Goal: Information Seeking & Learning: Learn about a topic

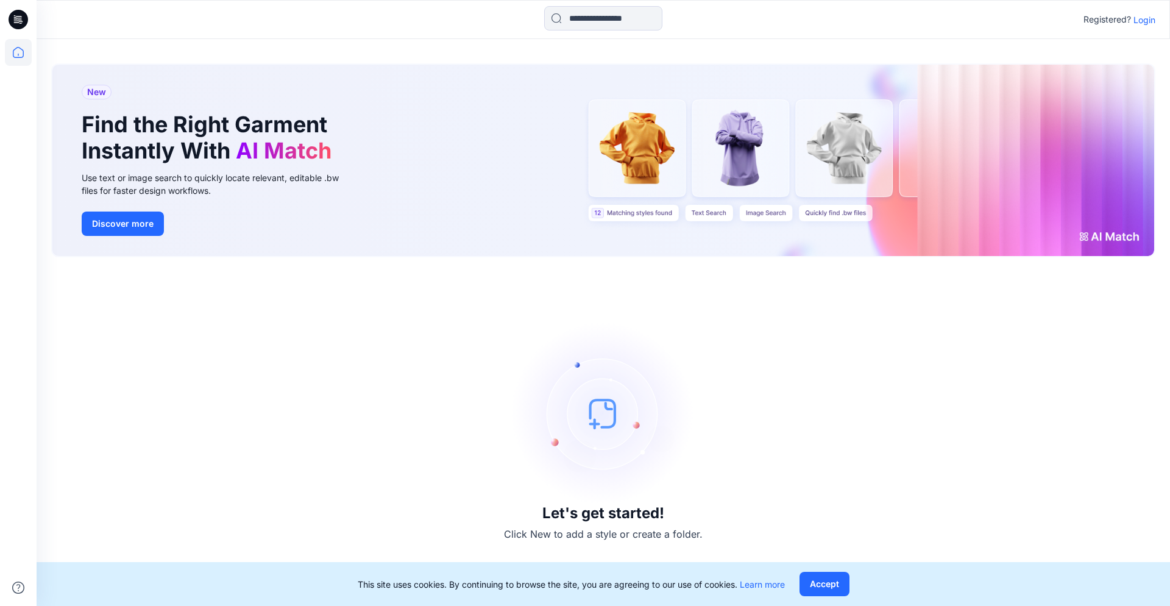
click at [1142, 22] on p "Login" at bounding box center [1144, 19] width 22 height 13
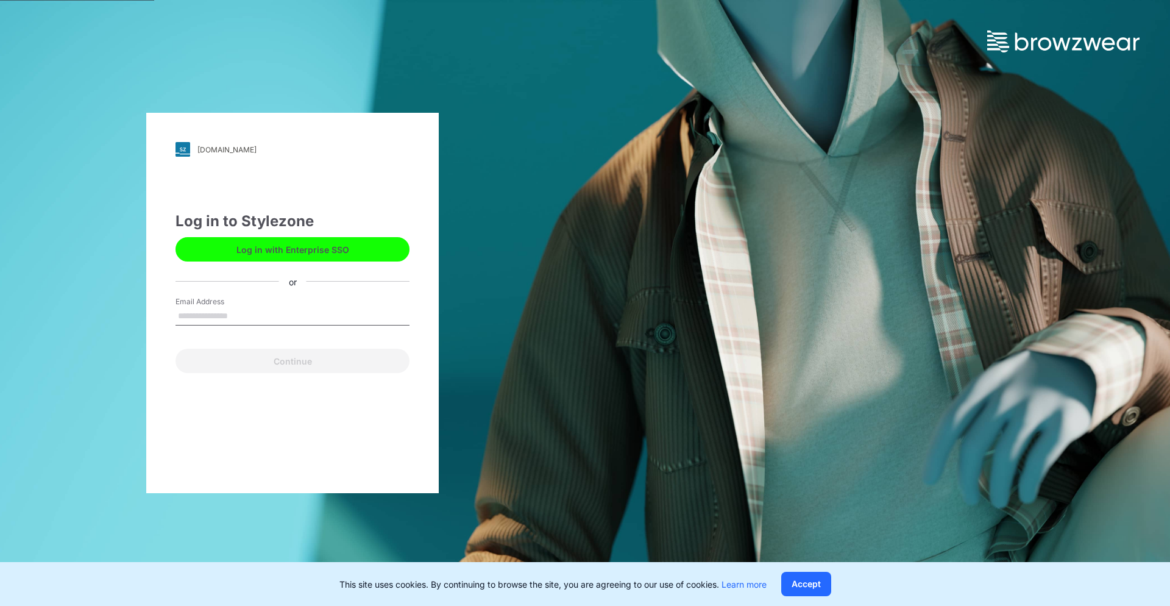
click at [220, 317] on input "Email Address" at bounding box center [292, 316] width 234 height 18
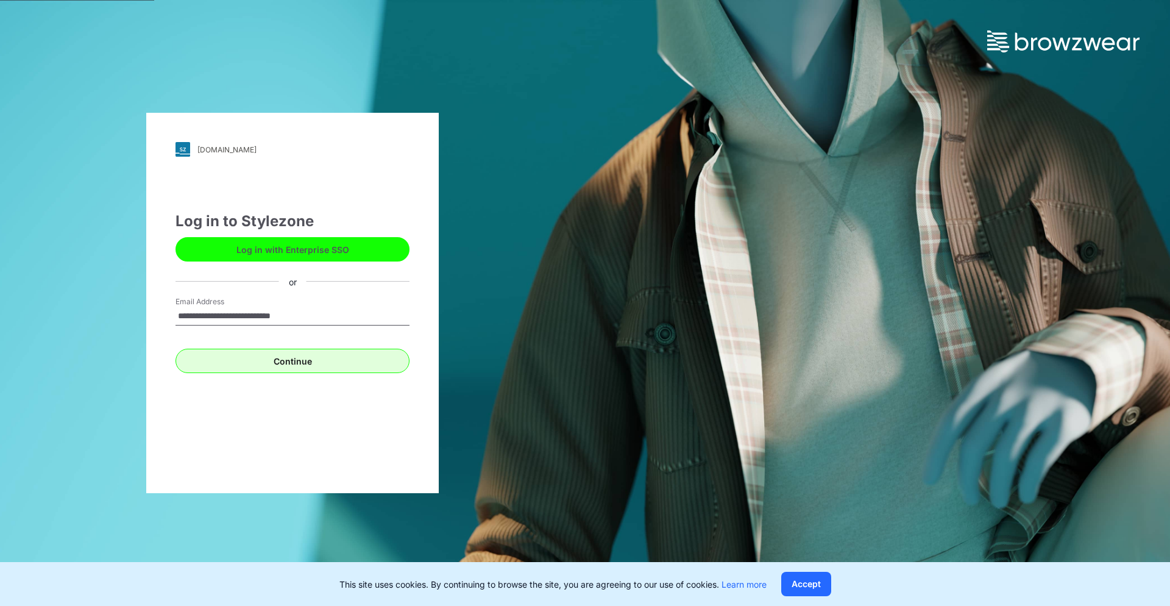
type input "**********"
click at [255, 353] on button "Continue" at bounding box center [292, 361] width 234 height 24
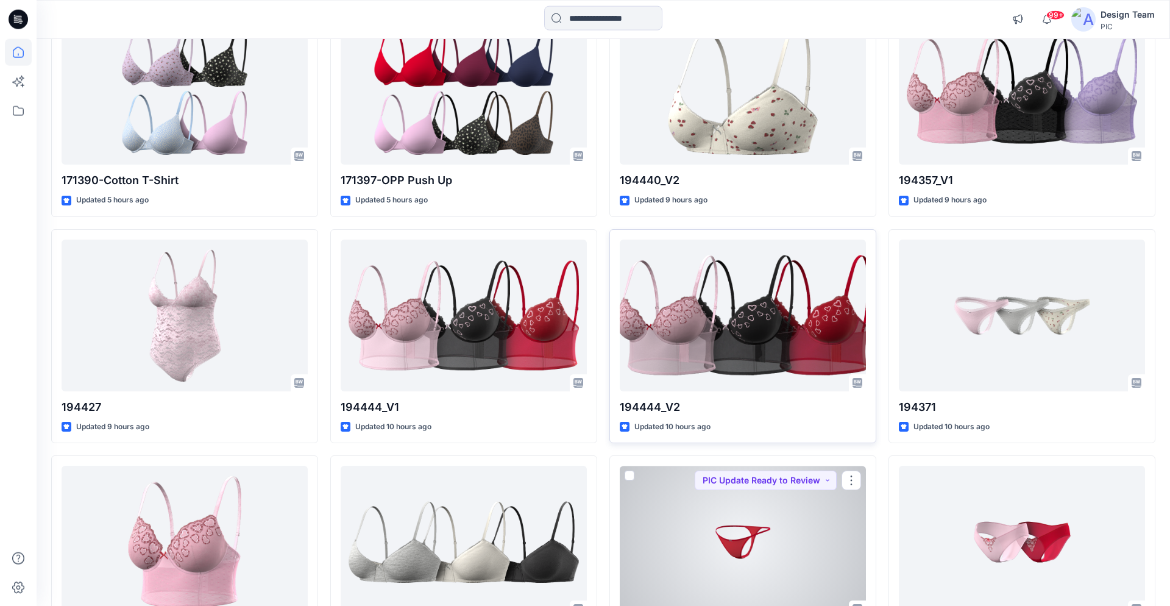
scroll to position [144, 0]
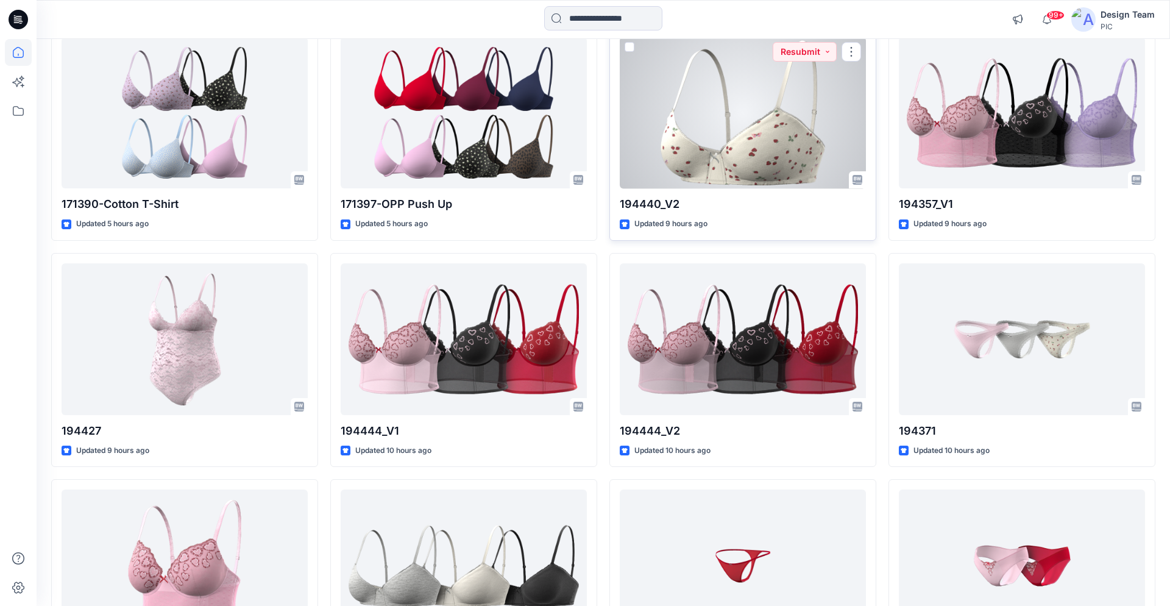
click at [756, 158] on div at bounding box center [743, 113] width 246 height 152
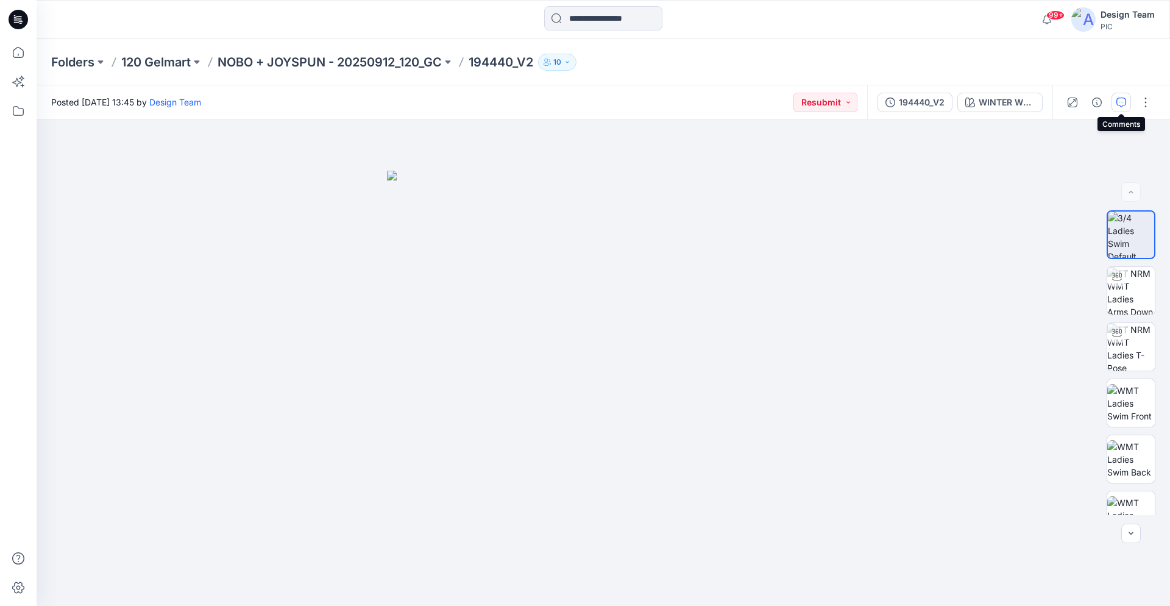
click at [1119, 103] on icon "button" at bounding box center [1121, 102] width 10 height 10
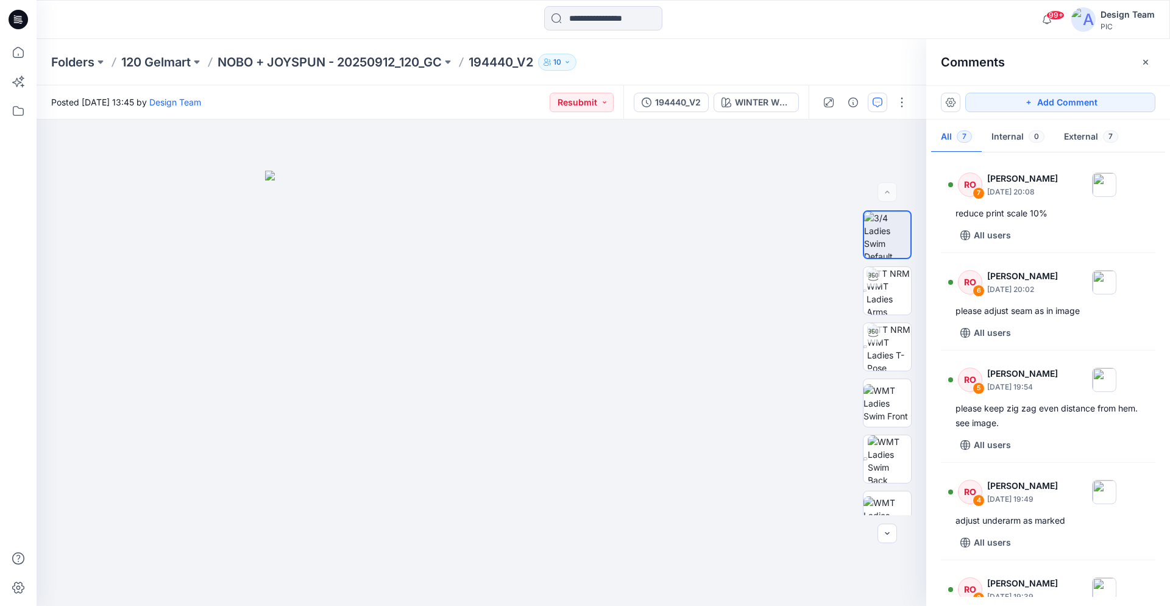
click at [21, 22] on icon at bounding box center [18, 19] width 19 height 39
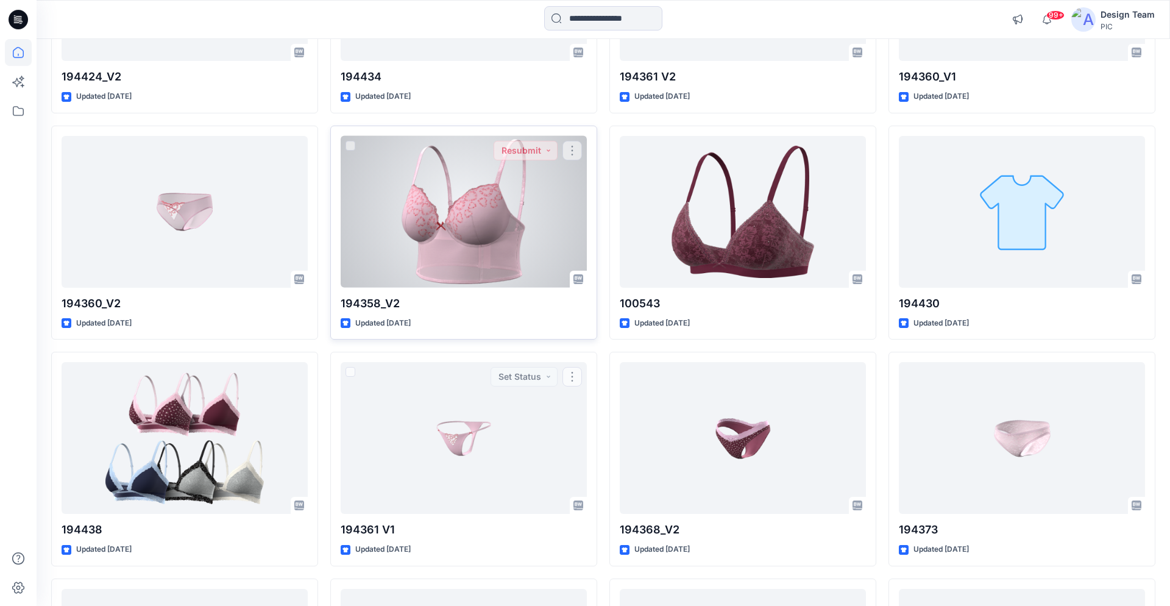
scroll to position [3873, 0]
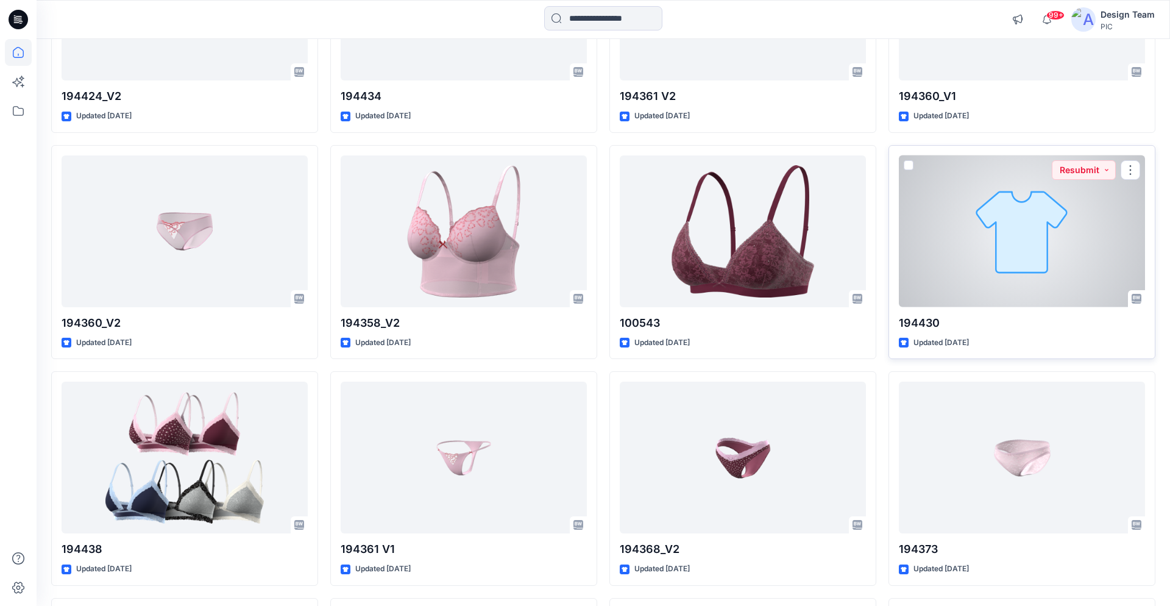
click at [1007, 295] on div at bounding box center [1022, 231] width 246 height 152
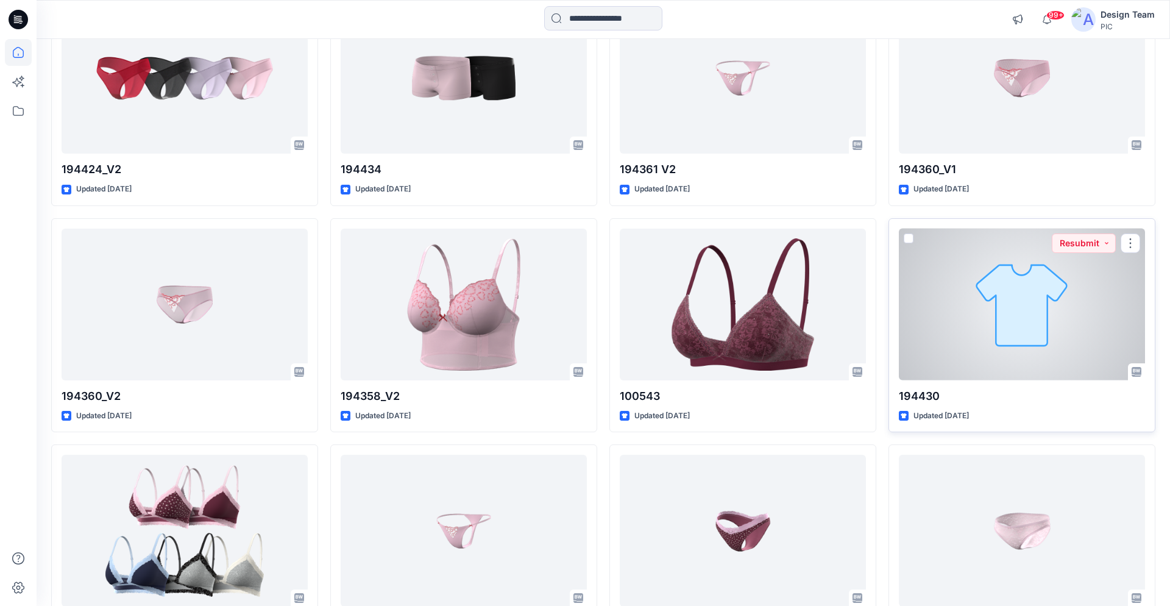
click at [1061, 313] on div at bounding box center [1022, 304] width 246 height 152
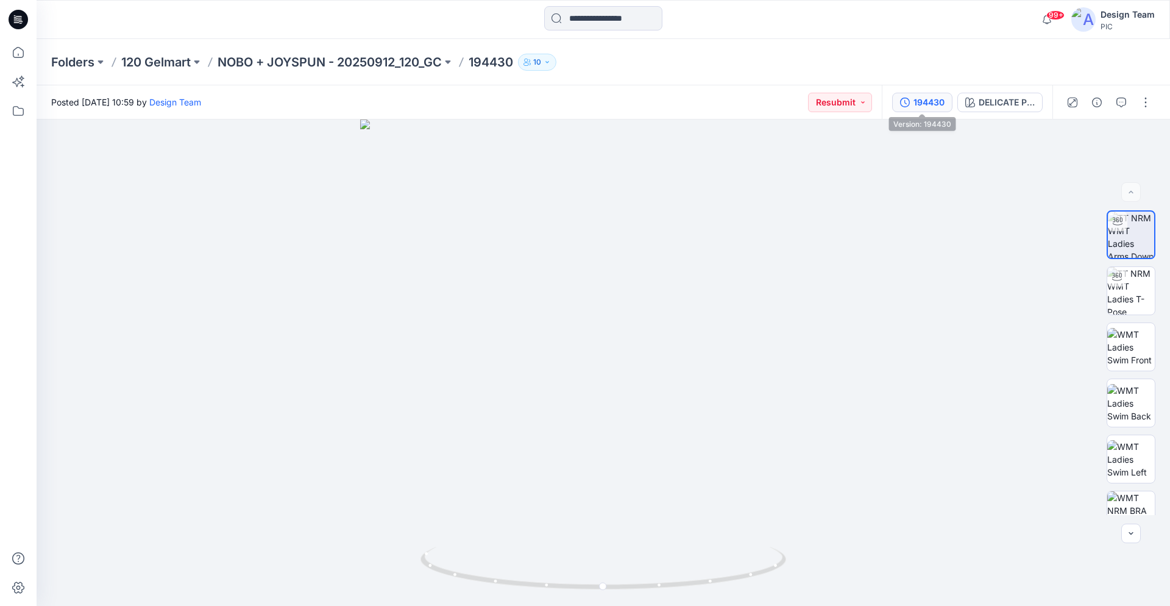
click at [918, 102] on div "194430" at bounding box center [928, 102] width 31 height 13
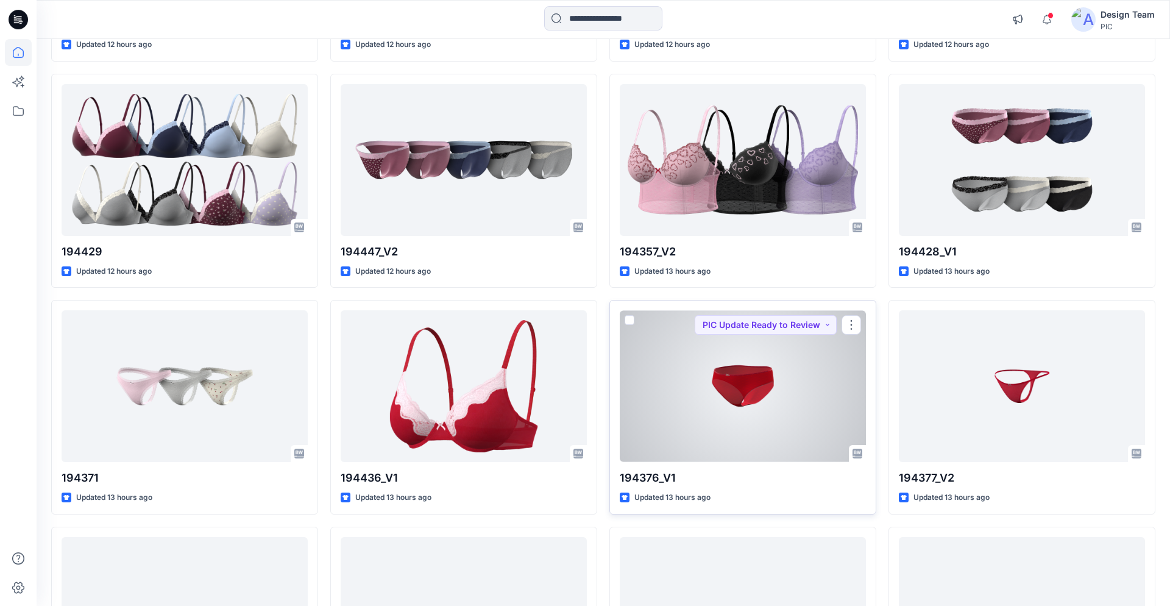
scroll to position [1680, 0]
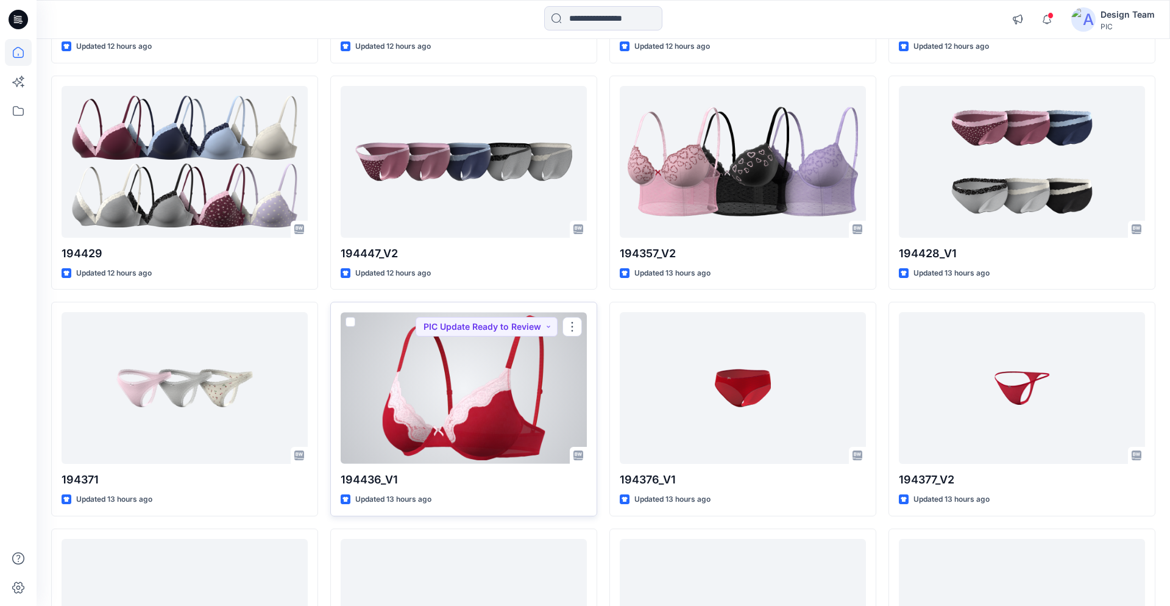
click at [489, 384] on div at bounding box center [464, 388] width 246 height 152
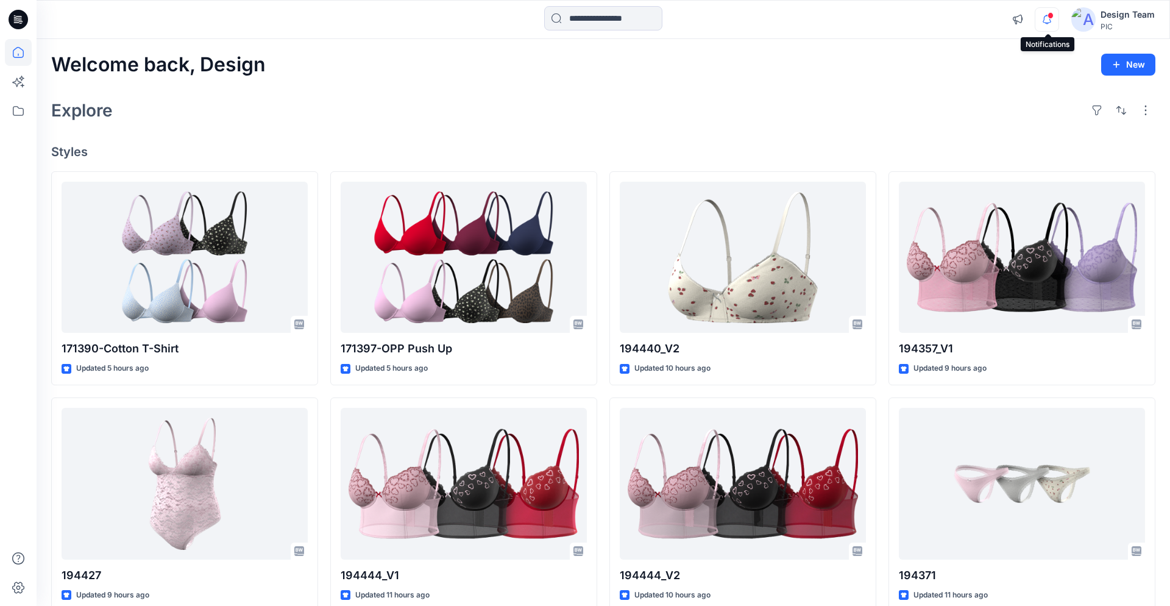
drag, startPoint x: 1047, startPoint y: 13, endPoint x: 1046, endPoint y: 21, distance: 7.4
click at [1048, 13] on icon "button" at bounding box center [1046, 19] width 23 height 24
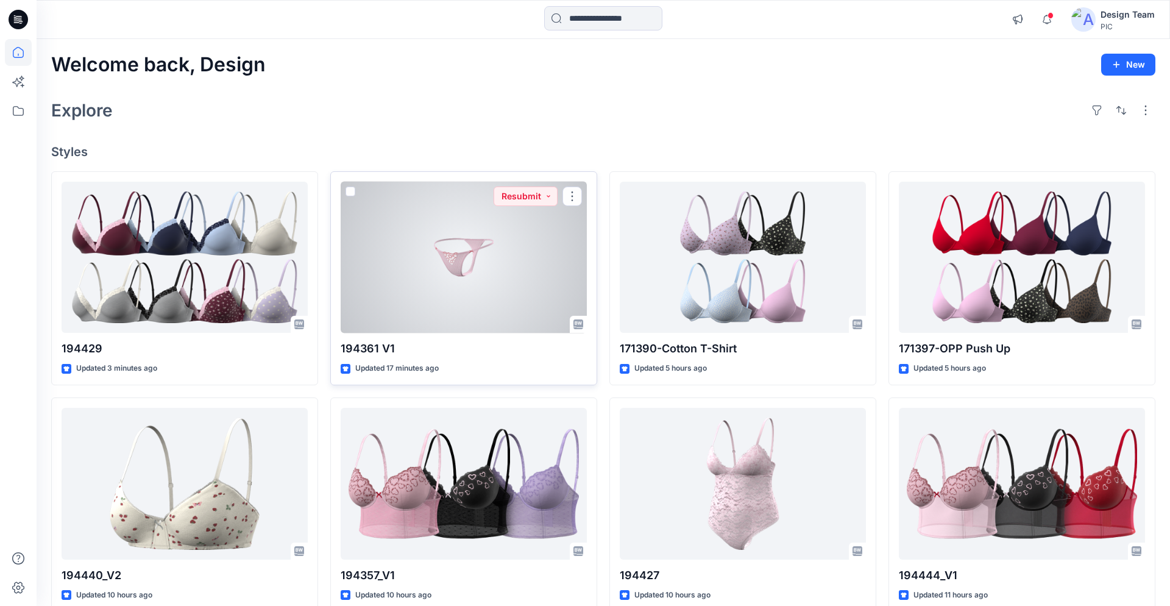
click at [501, 257] on div at bounding box center [464, 258] width 246 height 152
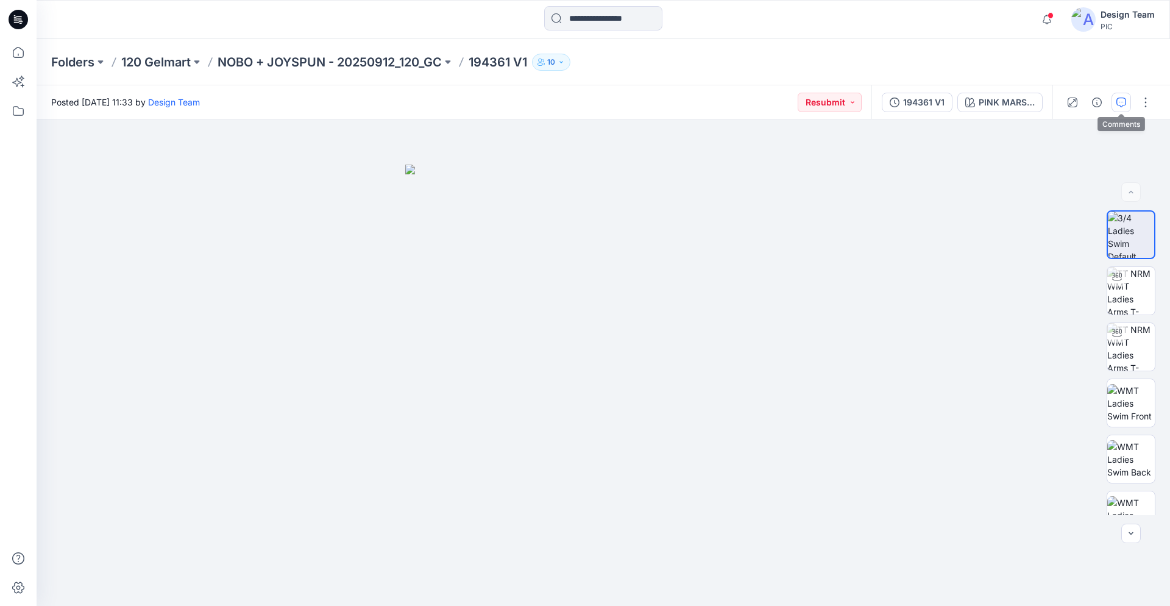
click at [1116, 105] on icon "button" at bounding box center [1121, 102] width 10 height 10
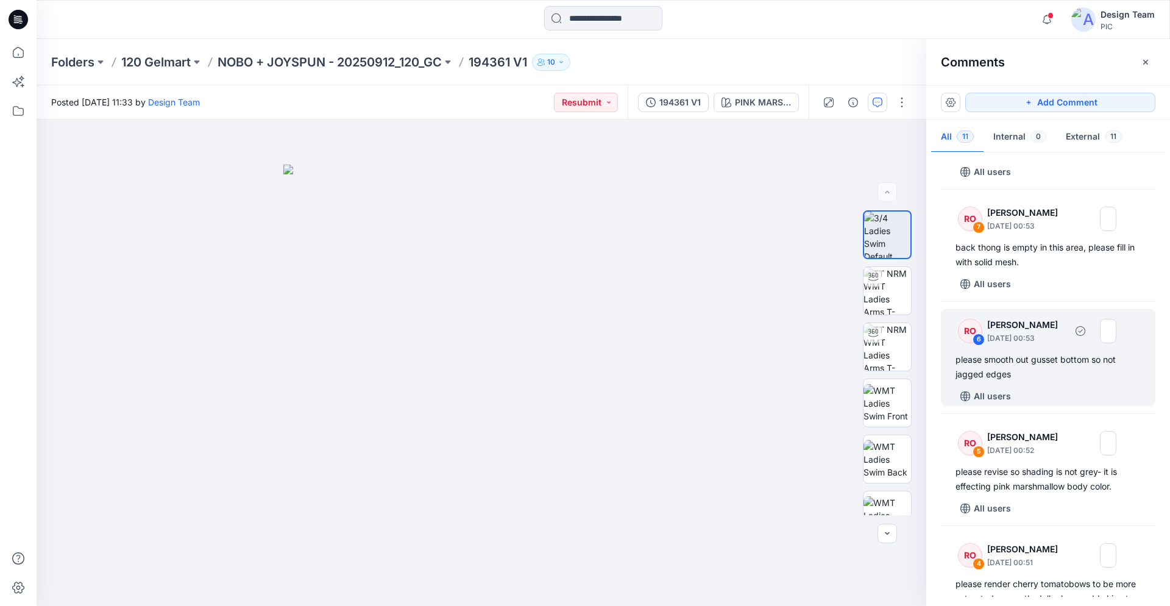
scroll to position [497, 0]
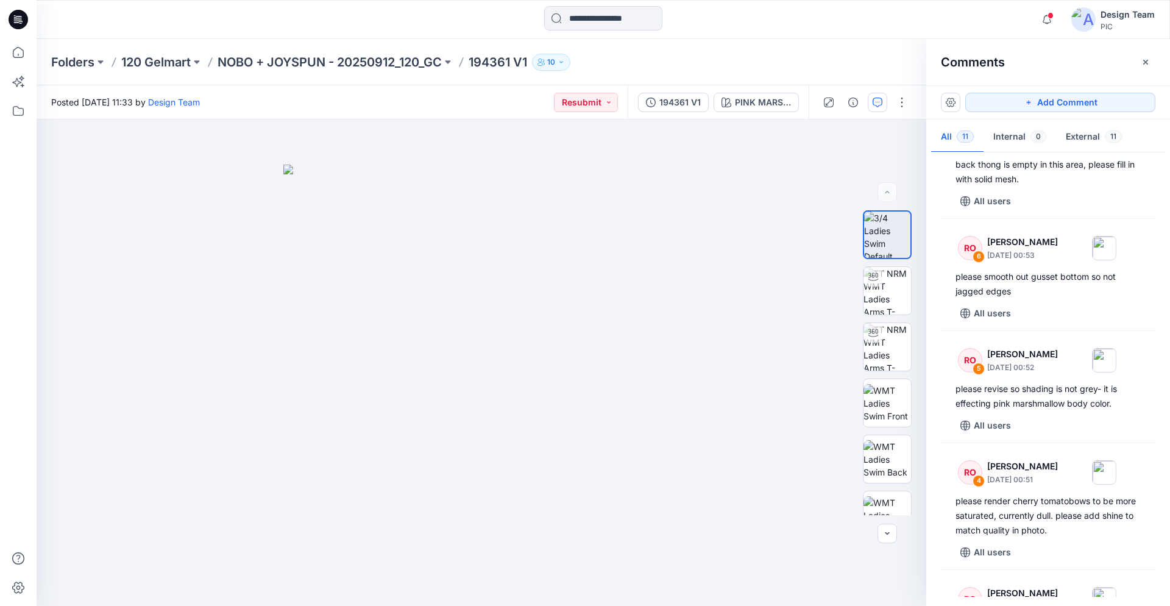
click at [24, 19] on icon at bounding box center [18, 19] width 19 height 19
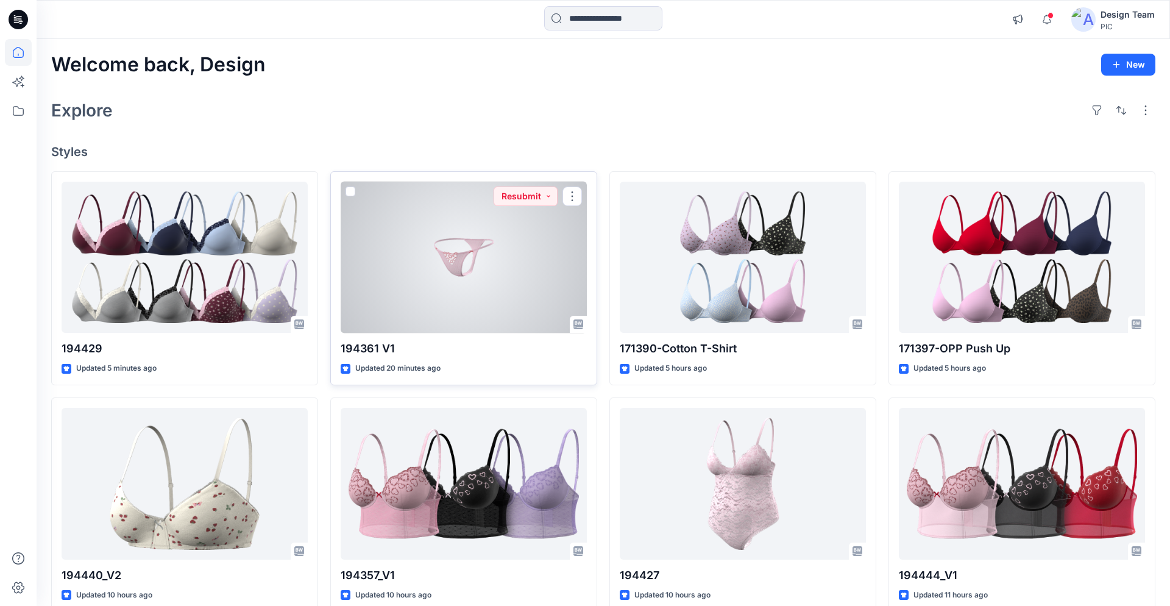
click at [459, 244] on div at bounding box center [464, 258] width 246 height 152
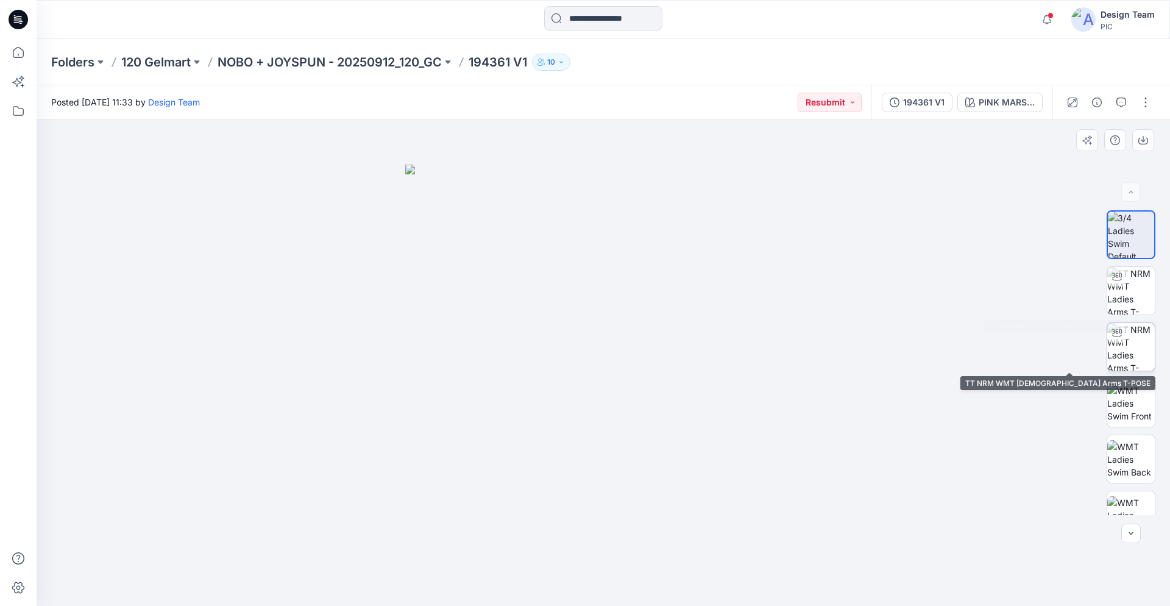
click at [1133, 327] on img at bounding box center [1131, 347] width 48 height 48
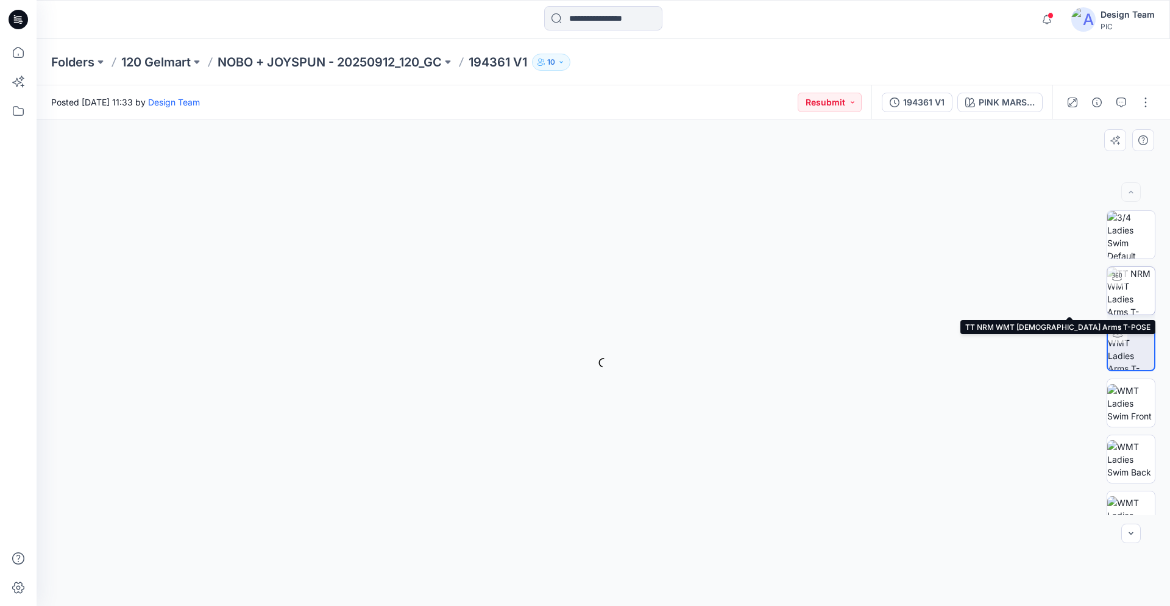
click at [1126, 301] on img at bounding box center [1131, 291] width 48 height 48
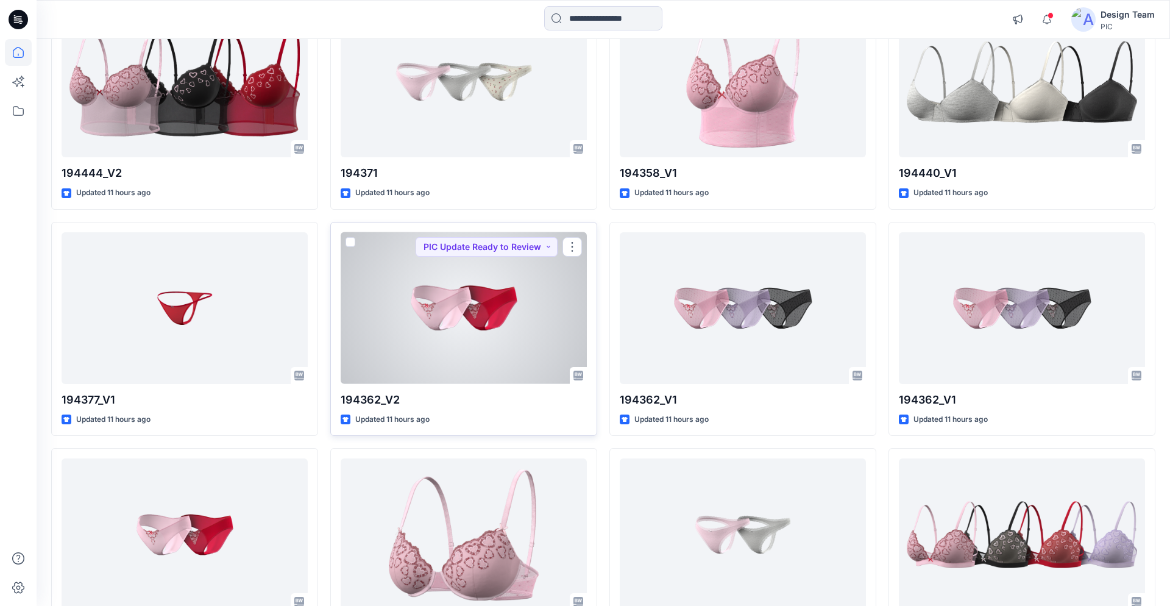
scroll to position [658, 0]
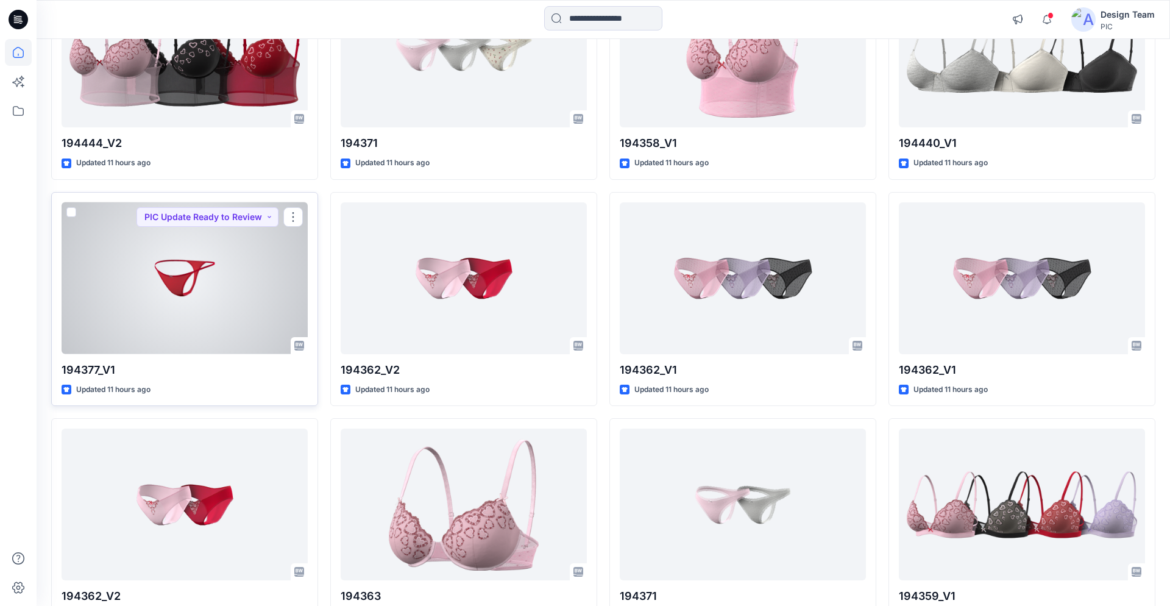
click at [178, 269] on div at bounding box center [185, 278] width 246 height 152
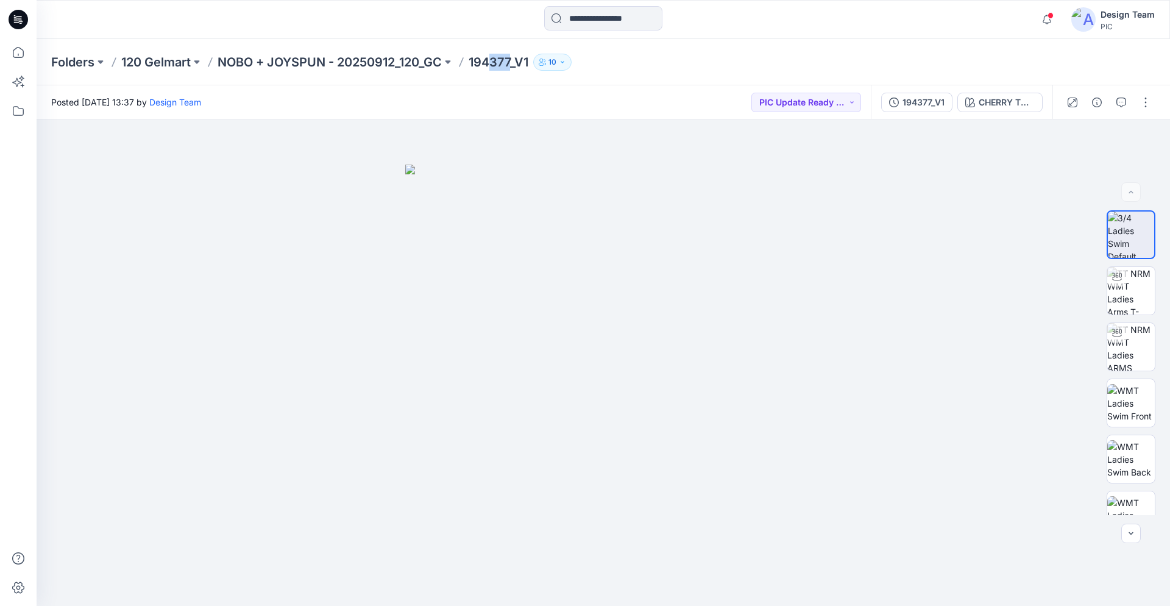
drag, startPoint x: 497, startPoint y: 65, endPoint x: 517, endPoint y: 69, distance: 20.0
click at [517, 69] on p "194377_V1" at bounding box center [499, 62] width 60 height 17
click at [1119, 293] on img at bounding box center [1131, 291] width 48 height 48
click at [12, 14] on icon at bounding box center [18, 19] width 19 height 19
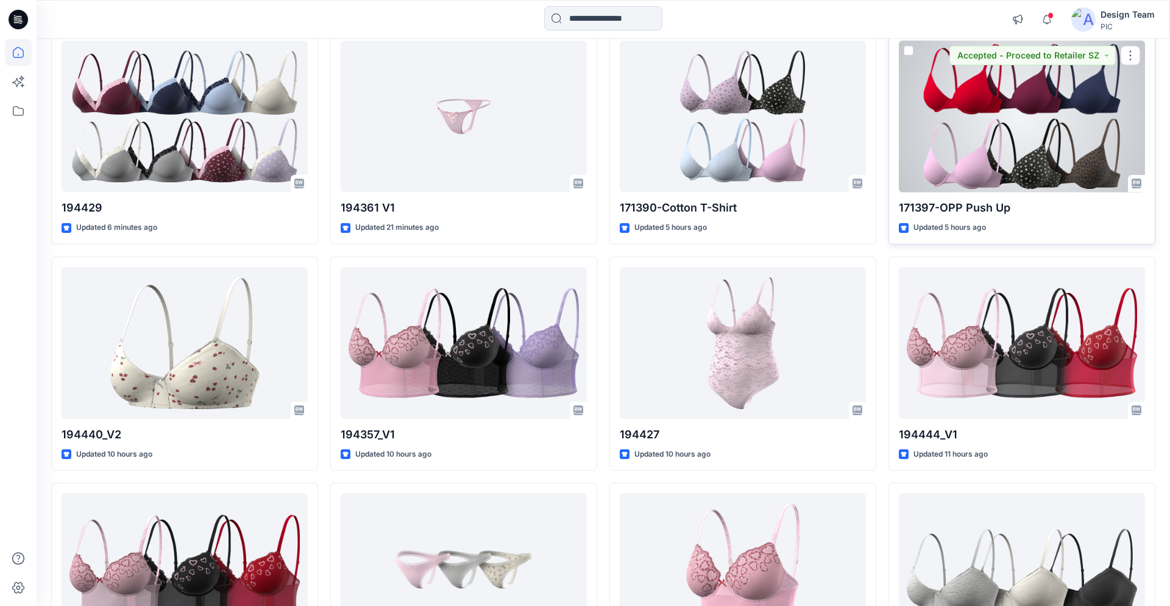
scroll to position [146, 0]
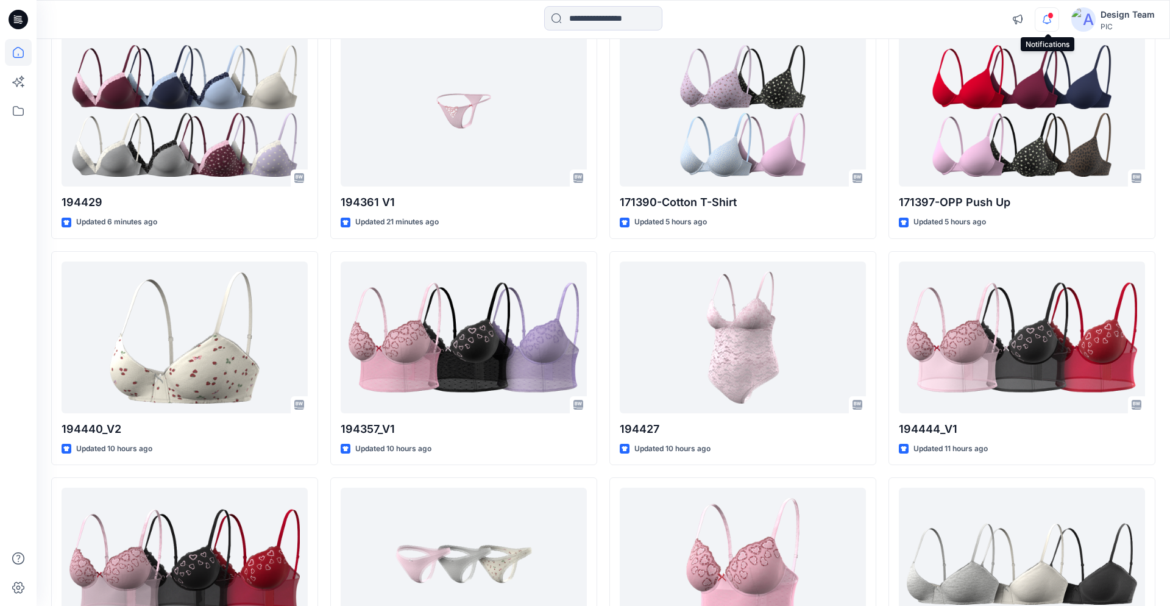
click at [1046, 21] on icon "button" at bounding box center [1046, 19] width 23 height 24
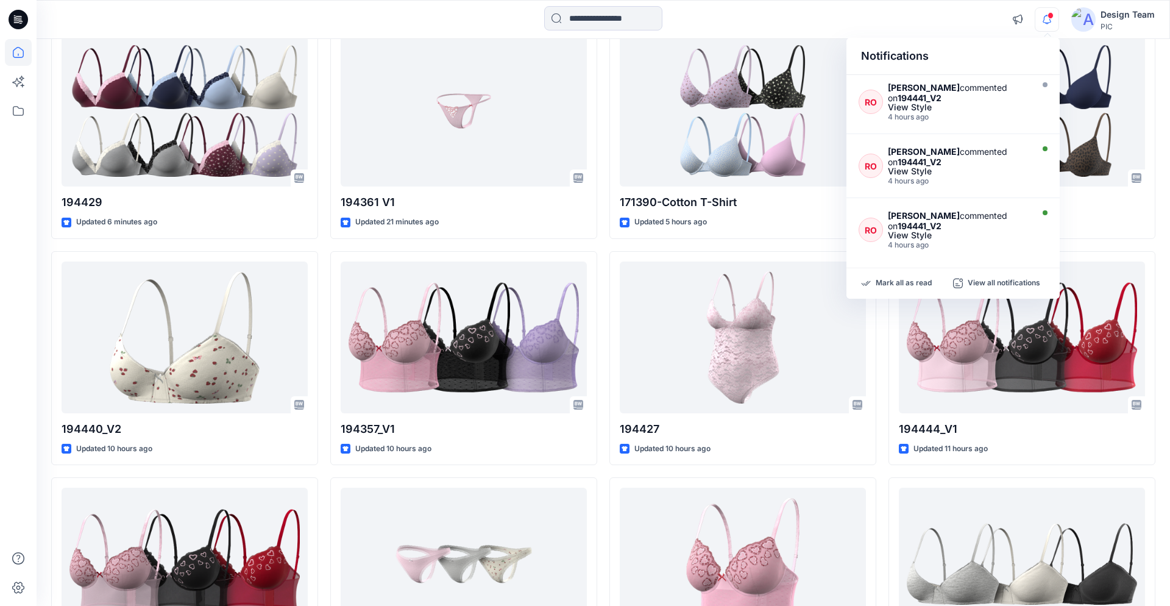
click at [1049, 17] on span at bounding box center [1050, 15] width 6 height 7
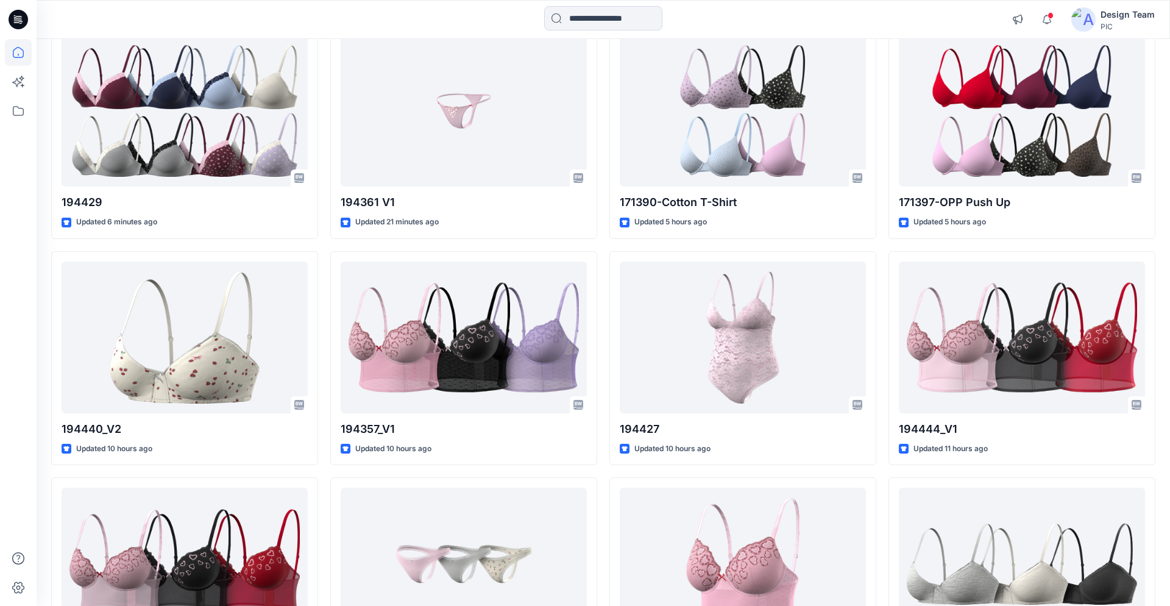
click at [1049, 17] on span at bounding box center [1050, 15] width 6 height 7
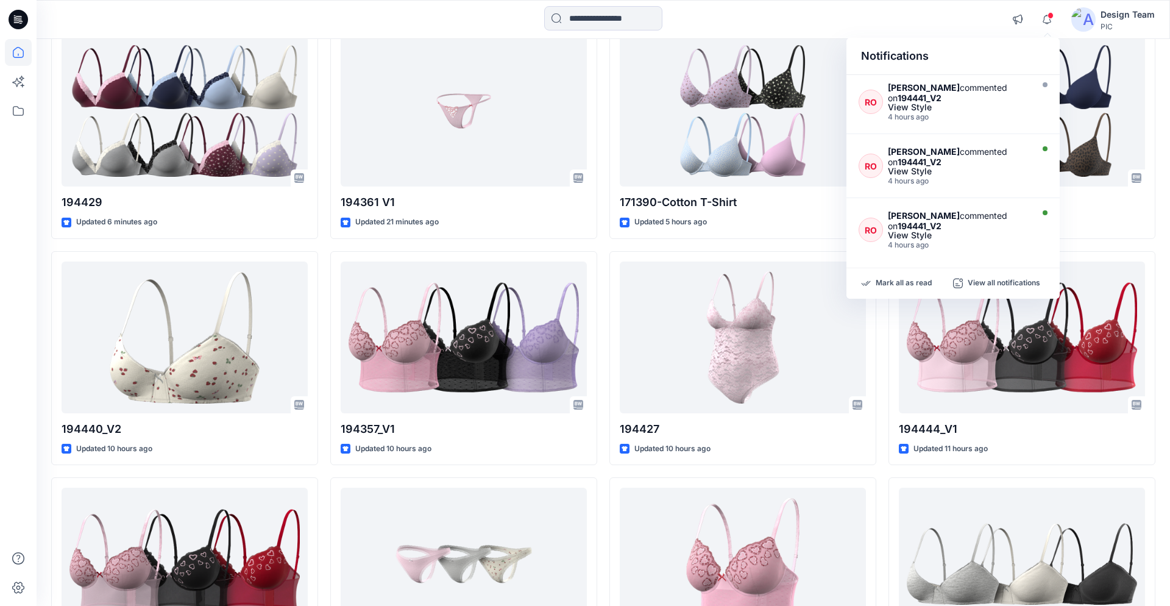
click at [973, 11] on div "Notifications RO [PERSON_NAME] commented on 194441_V2 View Style 4 hours ago RO…" at bounding box center [603, 19] width 1133 height 27
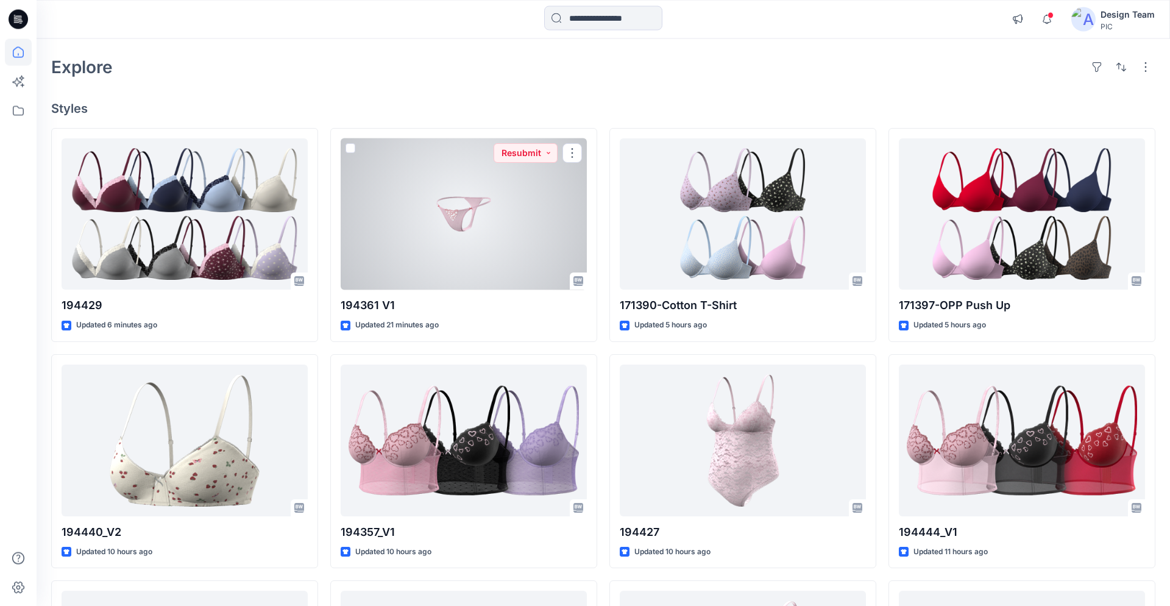
scroll to position [0, 0]
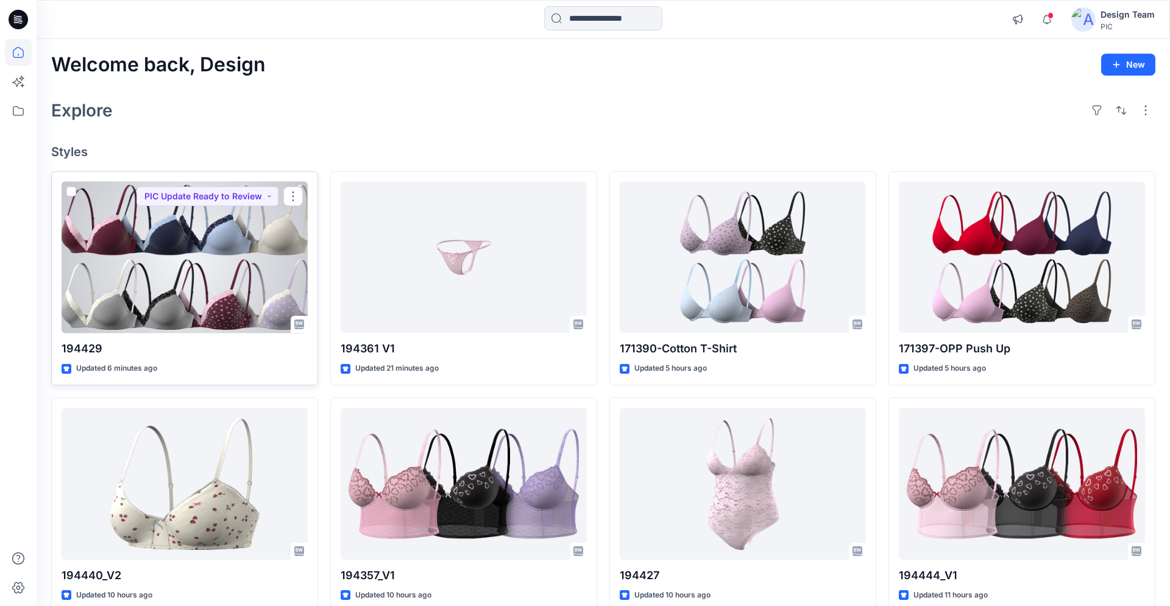
click at [220, 285] on div at bounding box center [185, 258] width 246 height 152
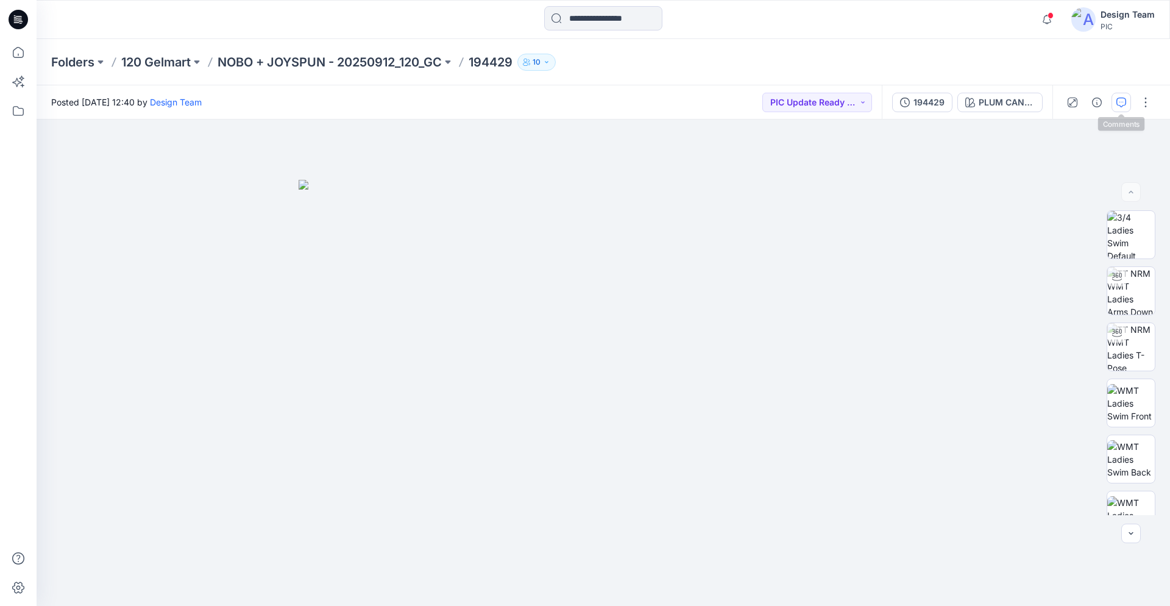
click at [1123, 105] on icon "button" at bounding box center [1121, 102] width 10 height 10
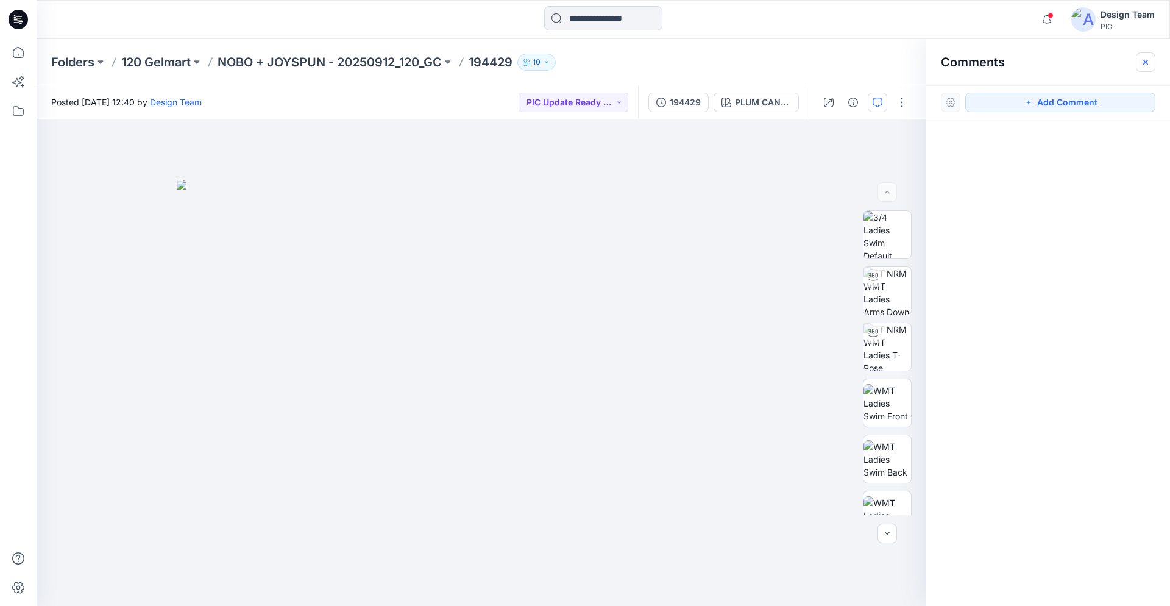
click at [1147, 60] on icon "button" at bounding box center [1146, 62] width 10 height 10
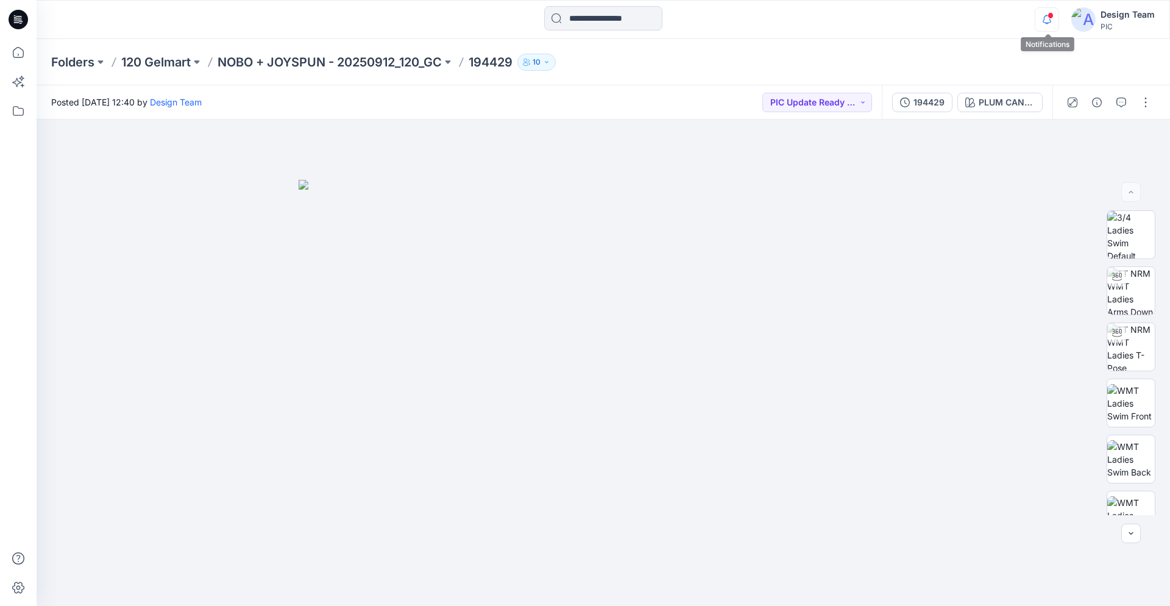
click at [1049, 25] on icon "button" at bounding box center [1046, 19] width 23 height 24
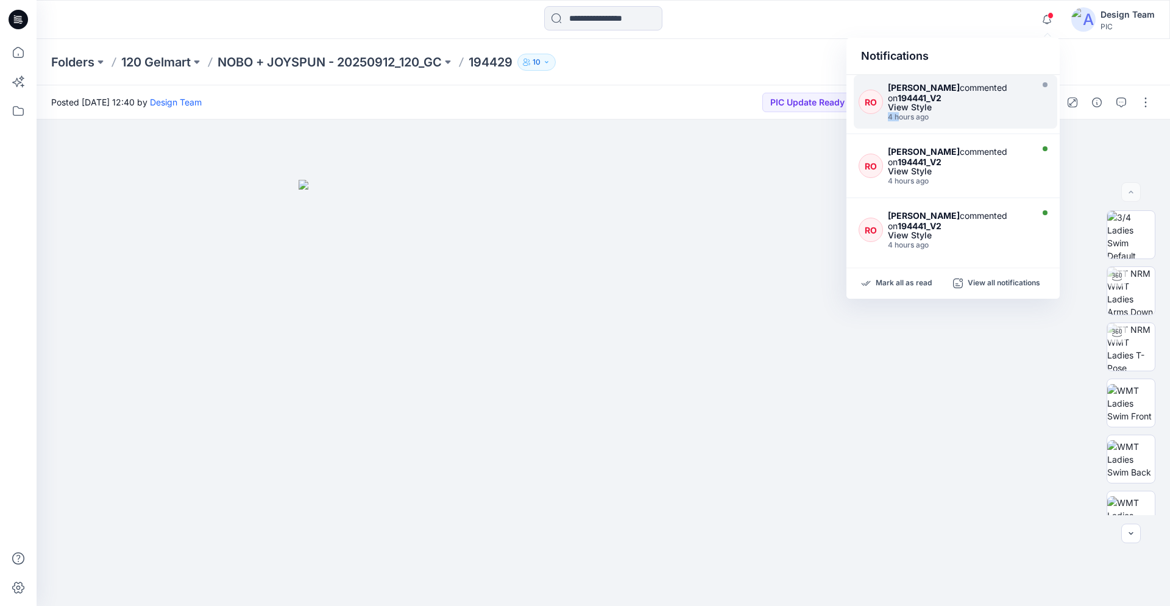
drag, startPoint x: 899, startPoint y: 117, endPoint x: 958, endPoint y: 103, distance: 60.1
click at [957, 103] on div "[PERSON_NAME] commented on 194441_V2 View Style 4 hours ago" at bounding box center [961, 101] width 147 height 39
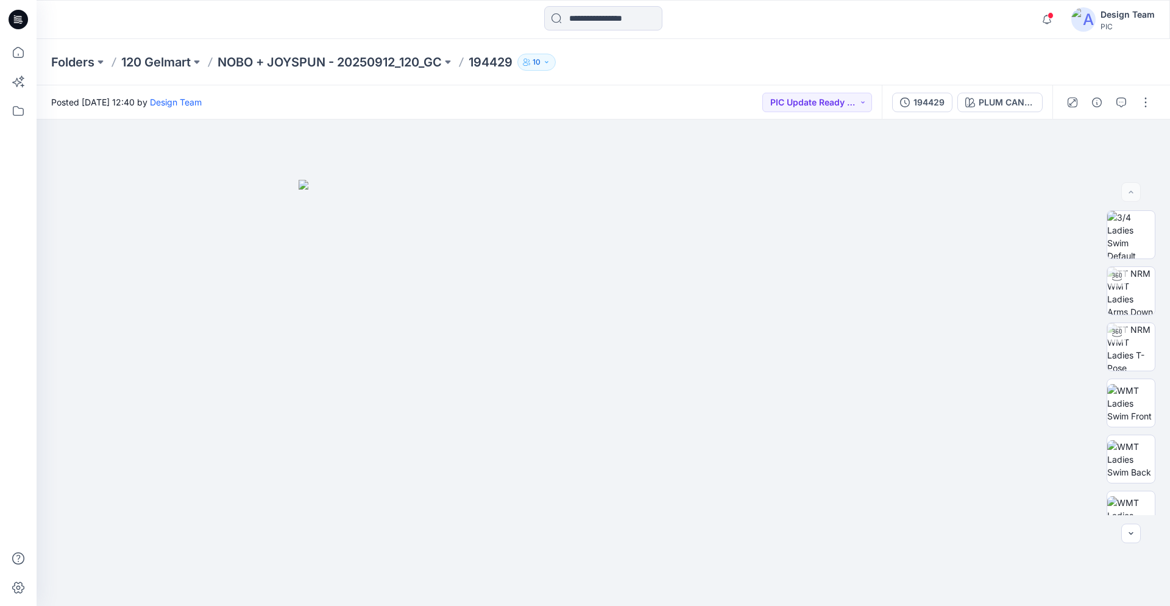
click at [24, 19] on icon at bounding box center [18, 19] width 19 height 19
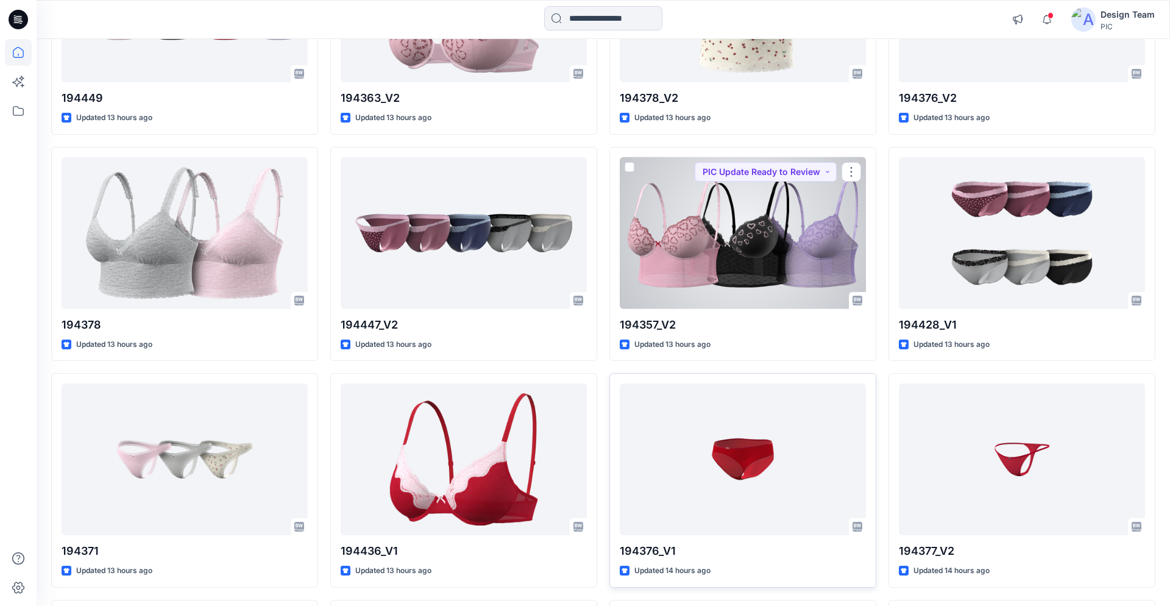
scroll to position [1462, 0]
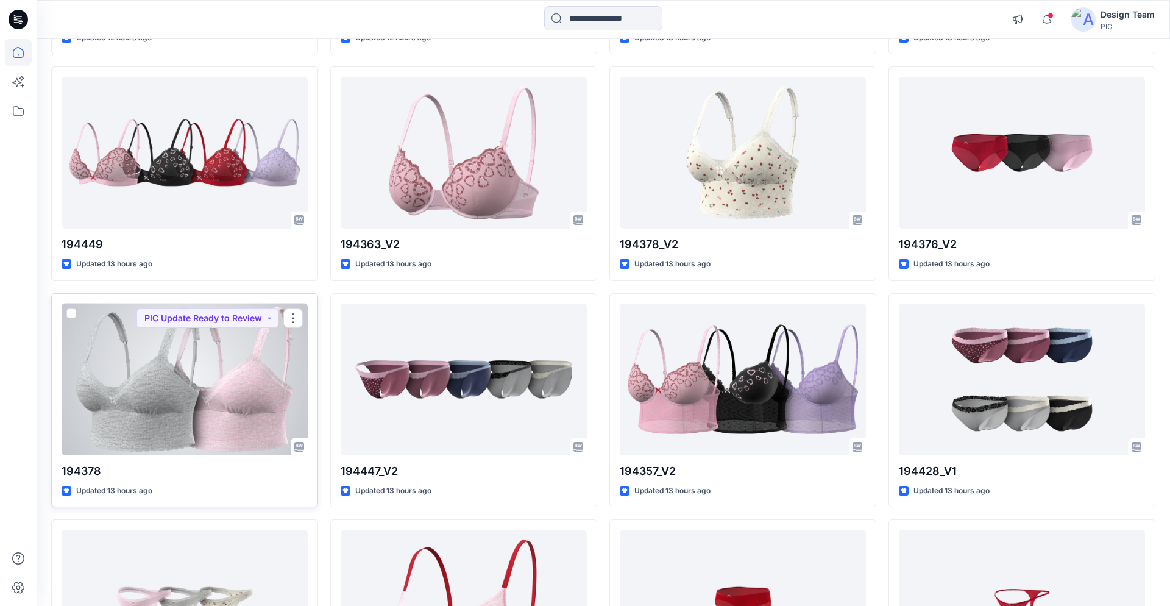
click at [220, 402] on div at bounding box center [185, 379] width 246 height 152
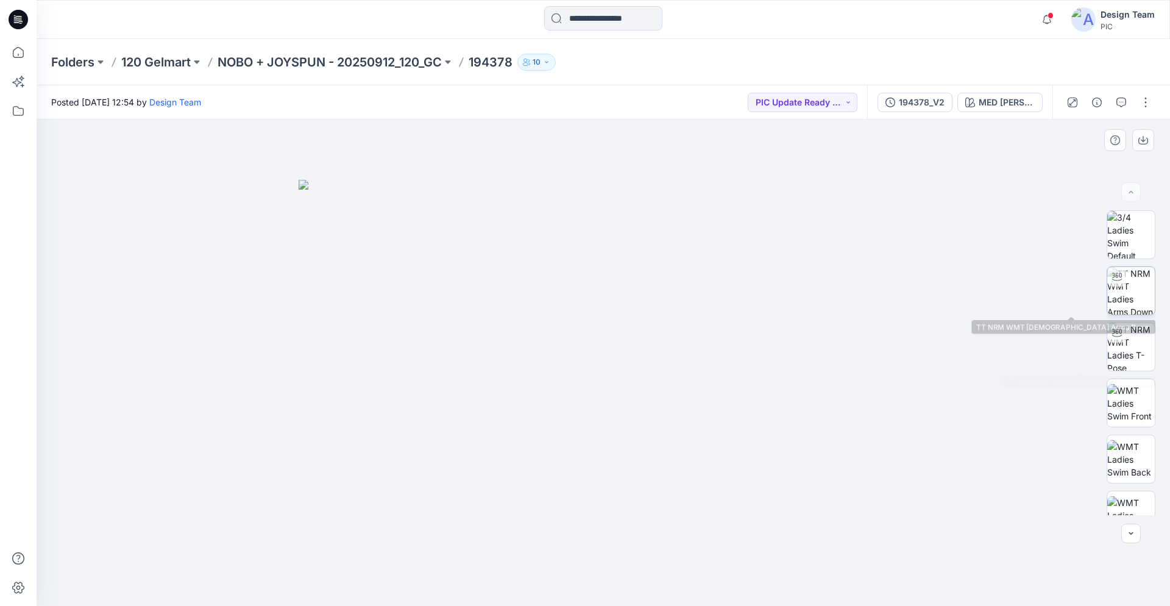
click at [1116, 304] on img at bounding box center [1131, 291] width 48 height 48
drag, startPoint x: 695, startPoint y: 581, endPoint x: 758, endPoint y: 558, distance: 67.5
click at [758, 558] on icon at bounding box center [604, 570] width 369 height 46
drag, startPoint x: 653, startPoint y: 467, endPoint x: 670, endPoint y: 367, distance: 101.3
drag, startPoint x: 692, startPoint y: 445, endPoint x: 736, endPoint y: 433, distance: 45.4
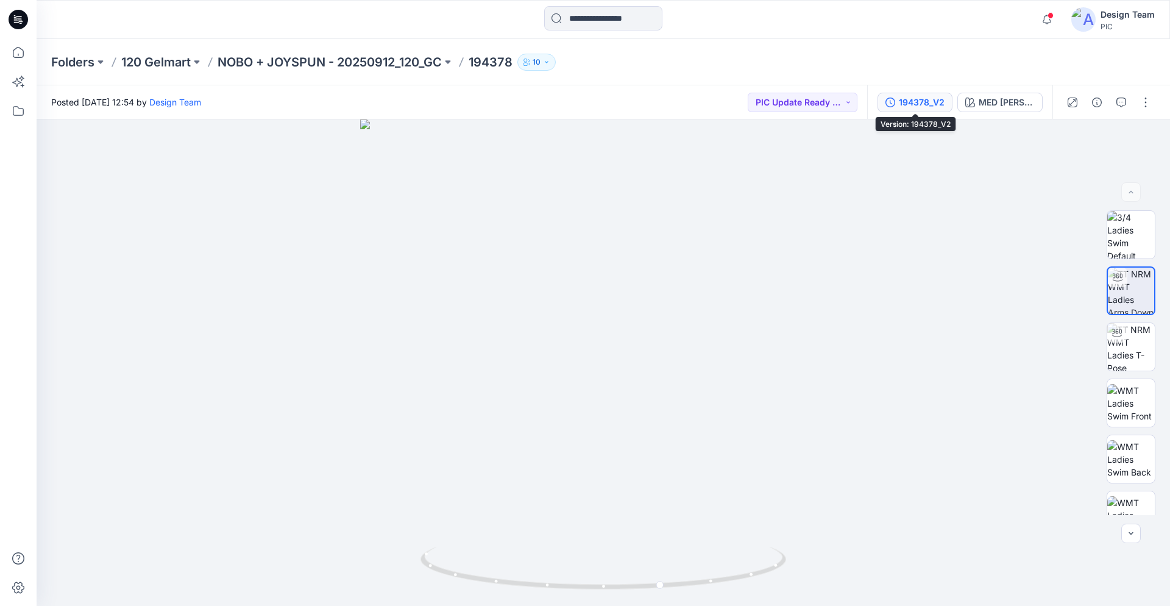
click at [925, 99] on div "194378_V2" at bounding box center [922, 102] width 46 height 13
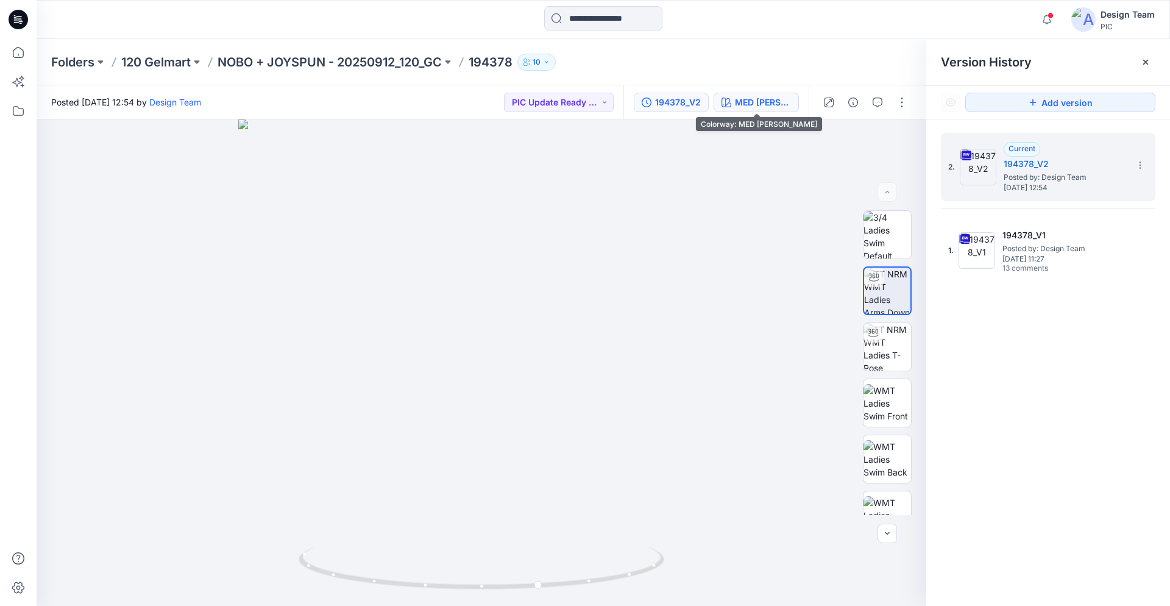
click at [778, 102] on div "MED [PERSON_NAME]" at bounding box center [763, 102] width 56 height 13
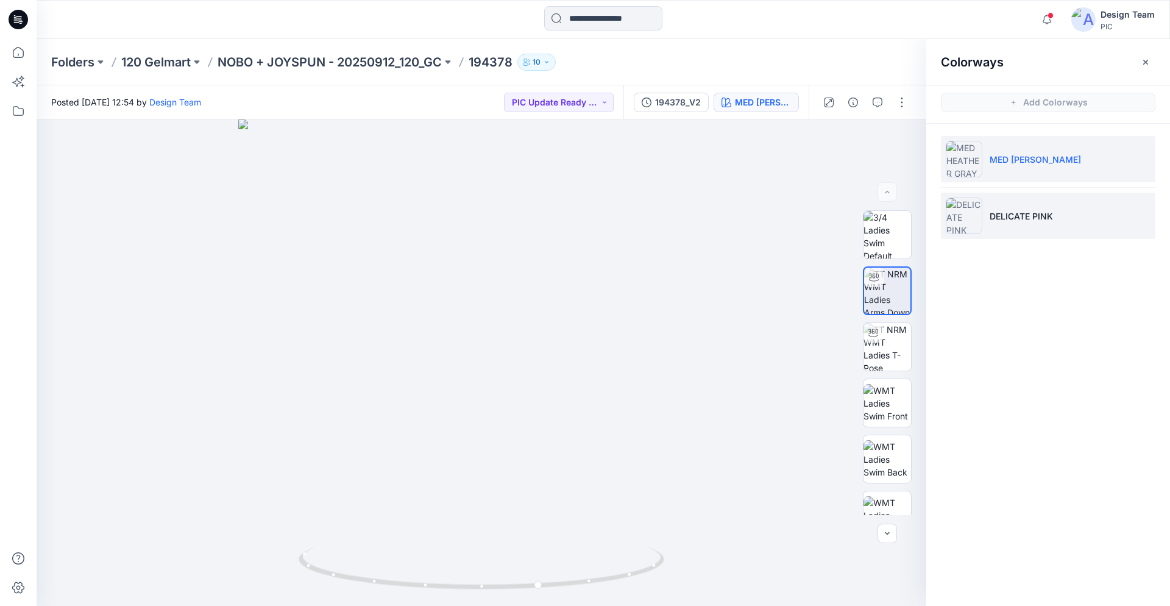
click at [1010, 210] on p "DELICATE PINK" at bounding box center [1020, 216] width 63 height 13
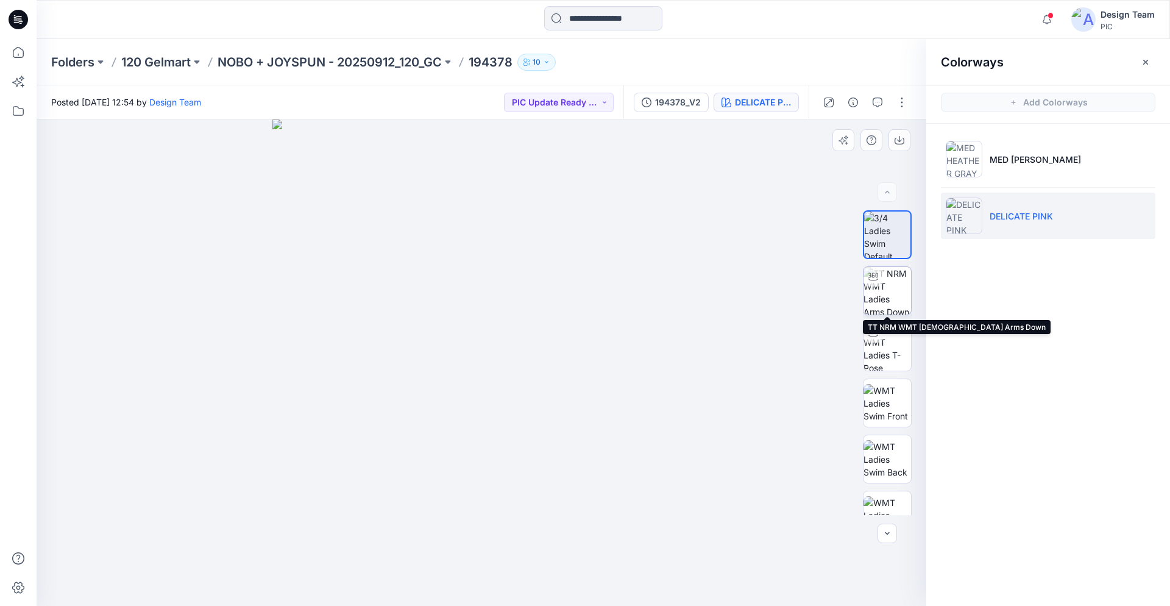
click at [876, 294] on img at bounding box center [887, 291] width 48 height 48
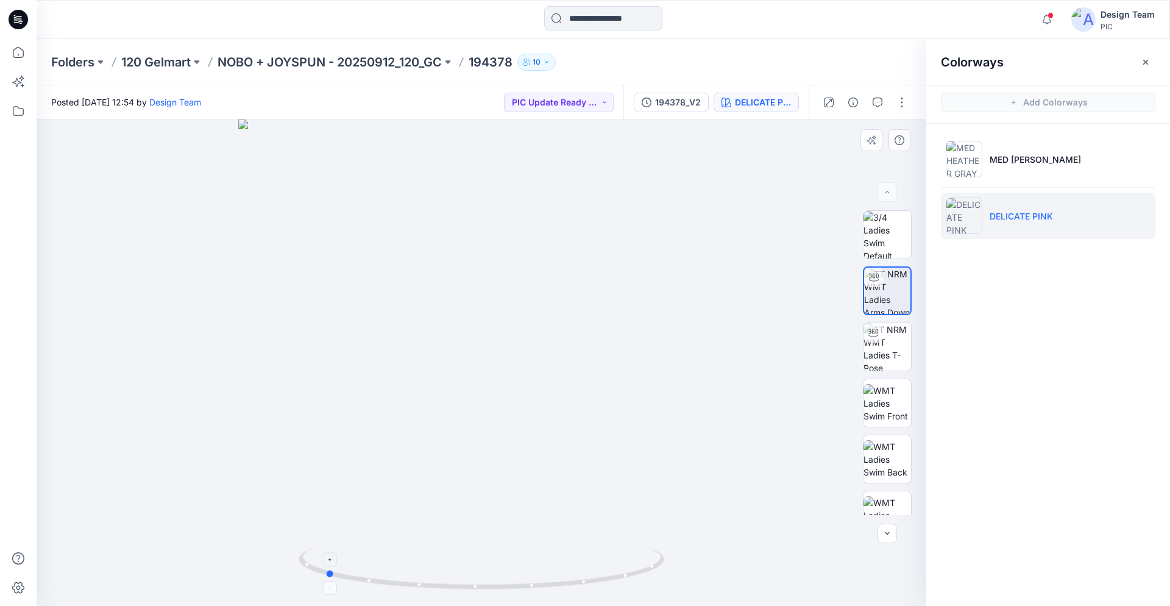
drag, startPoint x: 568, startPoint y: 582, endPoint x: 411, endPoint y: 556, distance: 158.8
click at [411, 556] on icon at bounding box center [483, 570] width 369 height 46
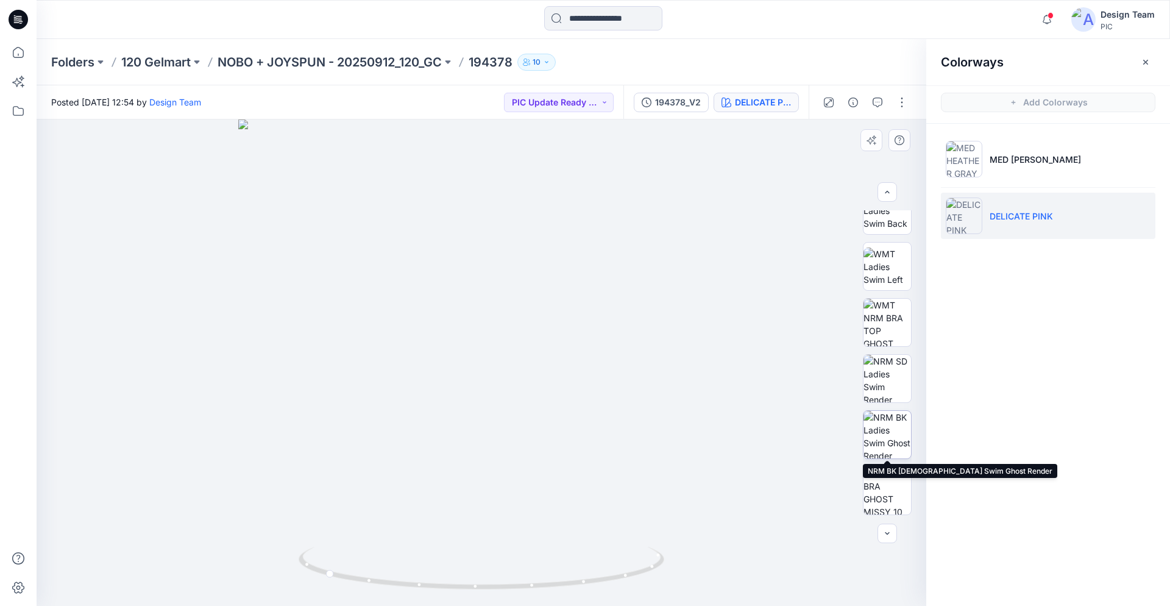
scroll to position [305, 0]
click at [876, 386] on img at bounding box center [887, 379] width 48 height 48
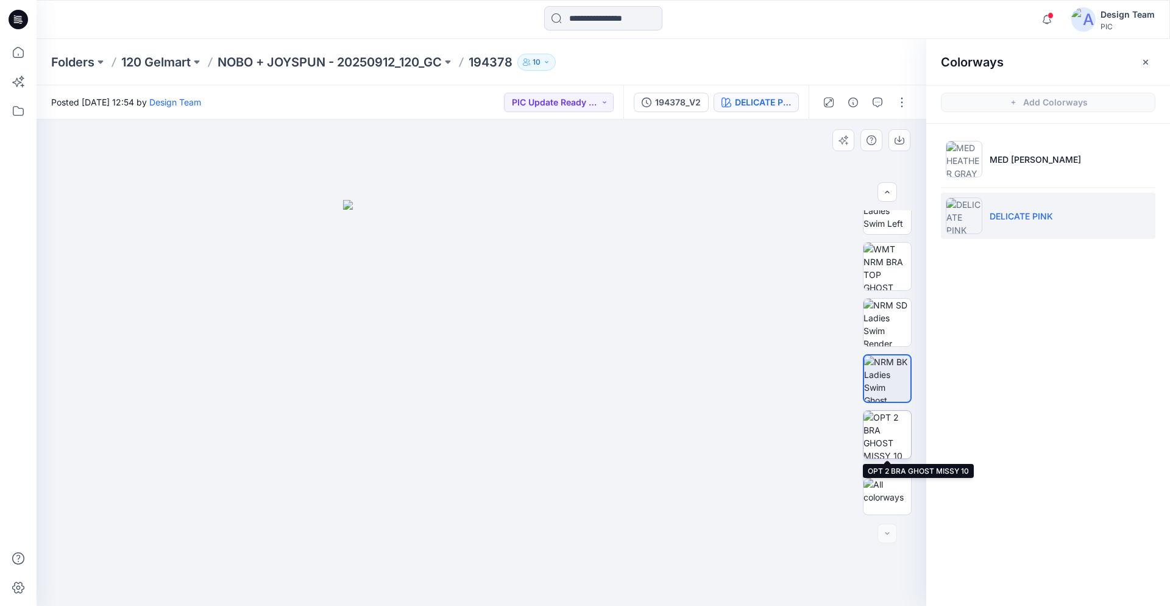
click at [885, 434] on img at bounding box center [887, 435] width 48 height 48
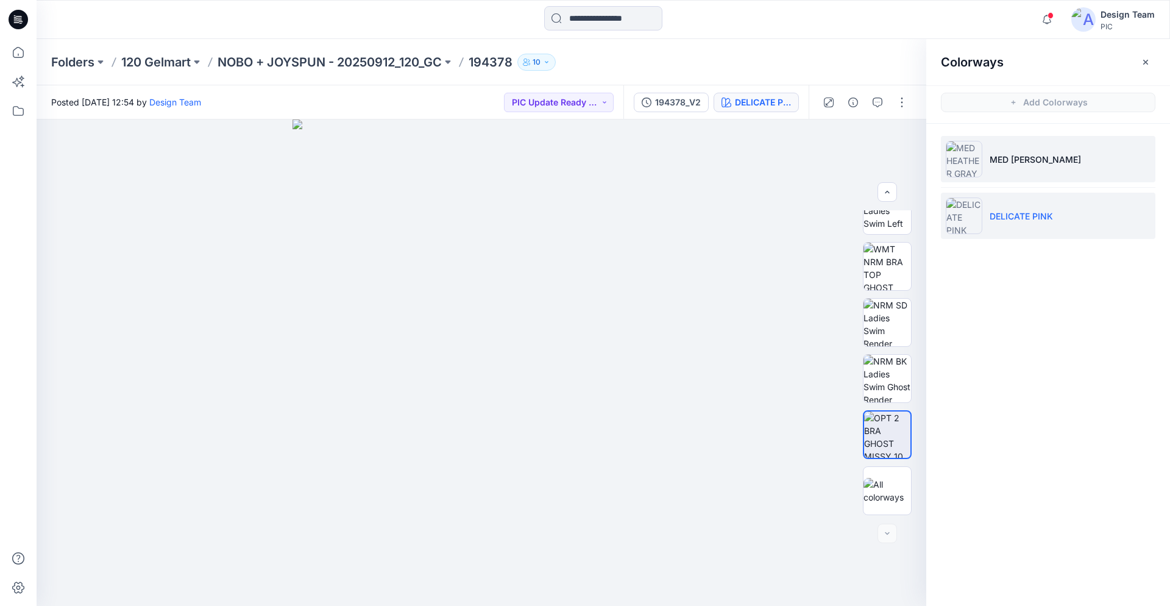
click at [966, 167] on img at bounding box center [964, 159] width 37 height 37
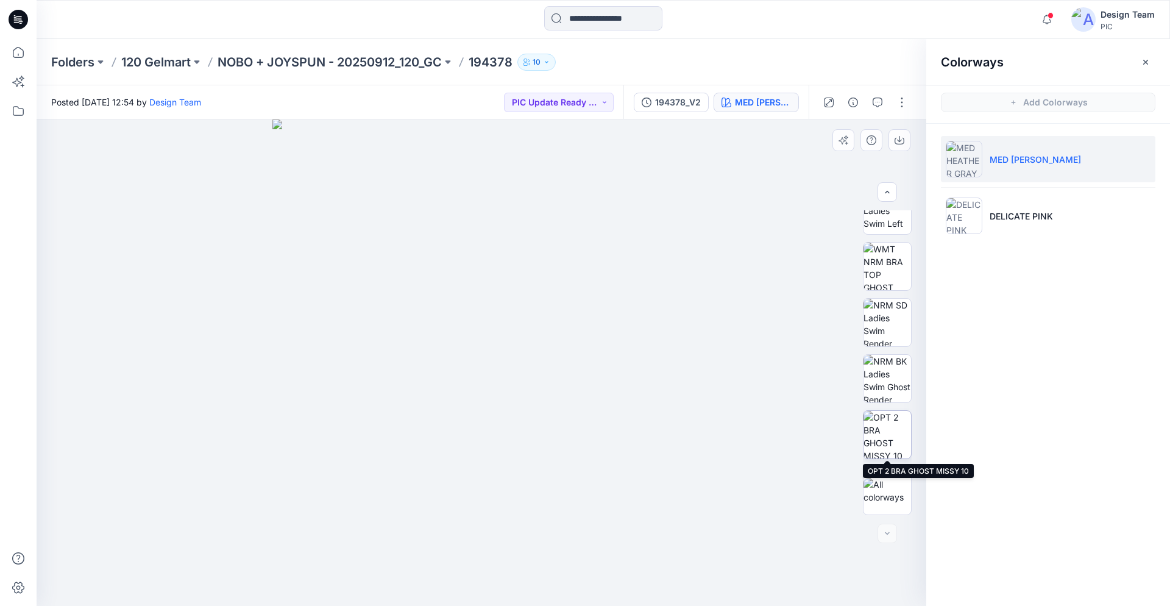
click at [891, 436] on img at bounding box center [887, 435] width 48 height 48
click at [28, 25] on div at bounding box center [18, 19] width 39 height 39
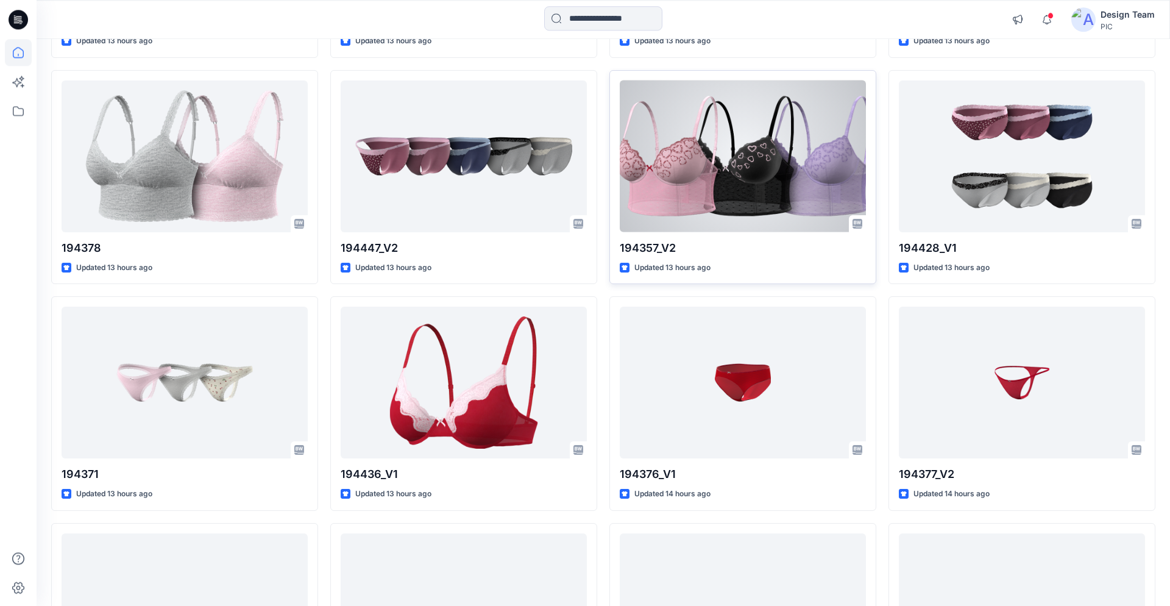
scroll to position [1682, 0]
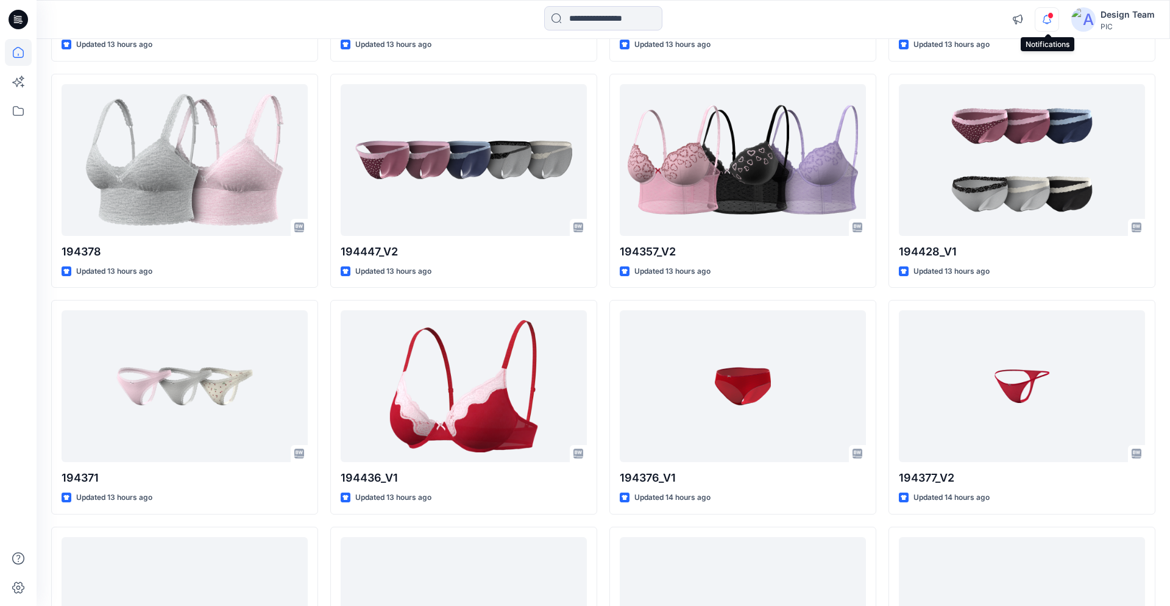
click at [1042, 18] on icon "button" at bounding box center [1046, 19] width 23 height 24
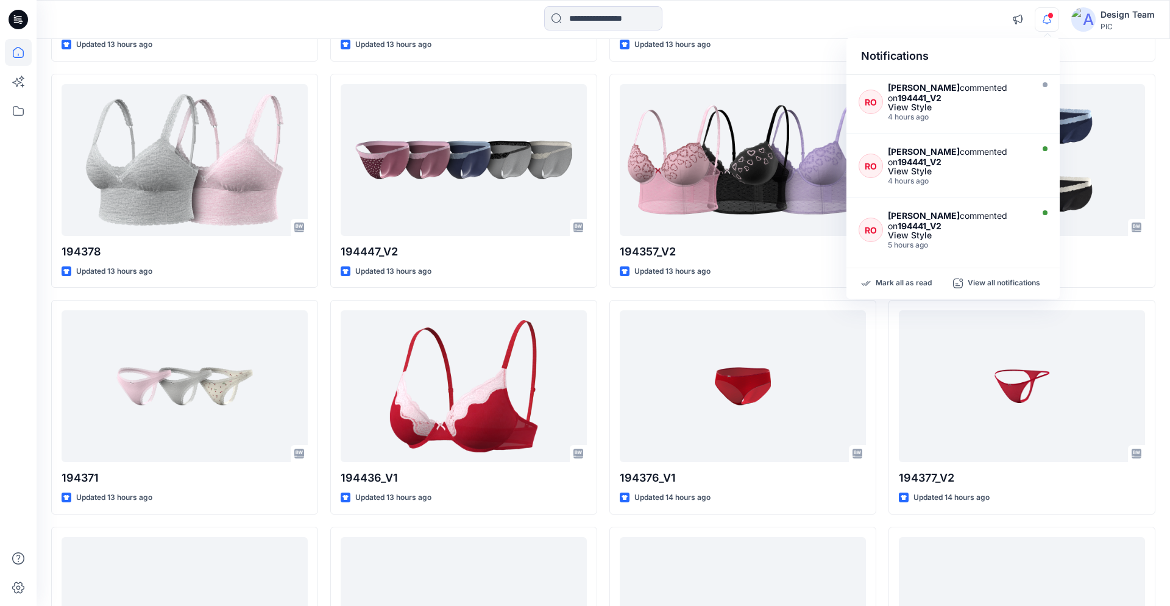
click at [807, 295] on div "171390-Cotton T-Shirt Updated 5 hours ago 194427 Updated 10 hours ago 194358_V1…" at bounding box center [742, 181] width 267 height 3383
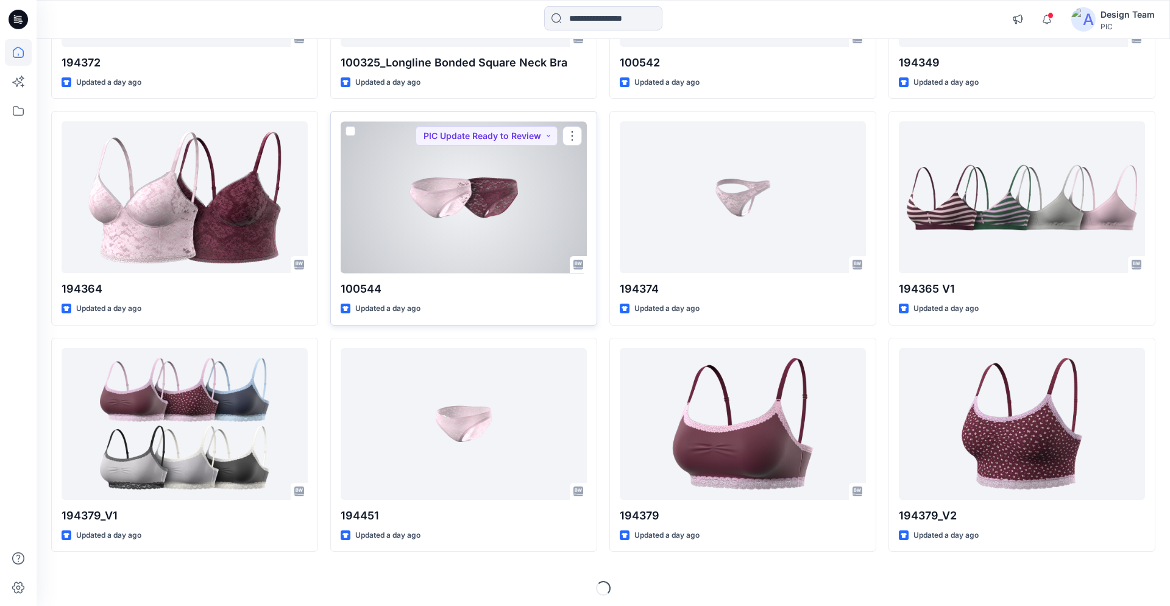
scroll to position [3006, 0]
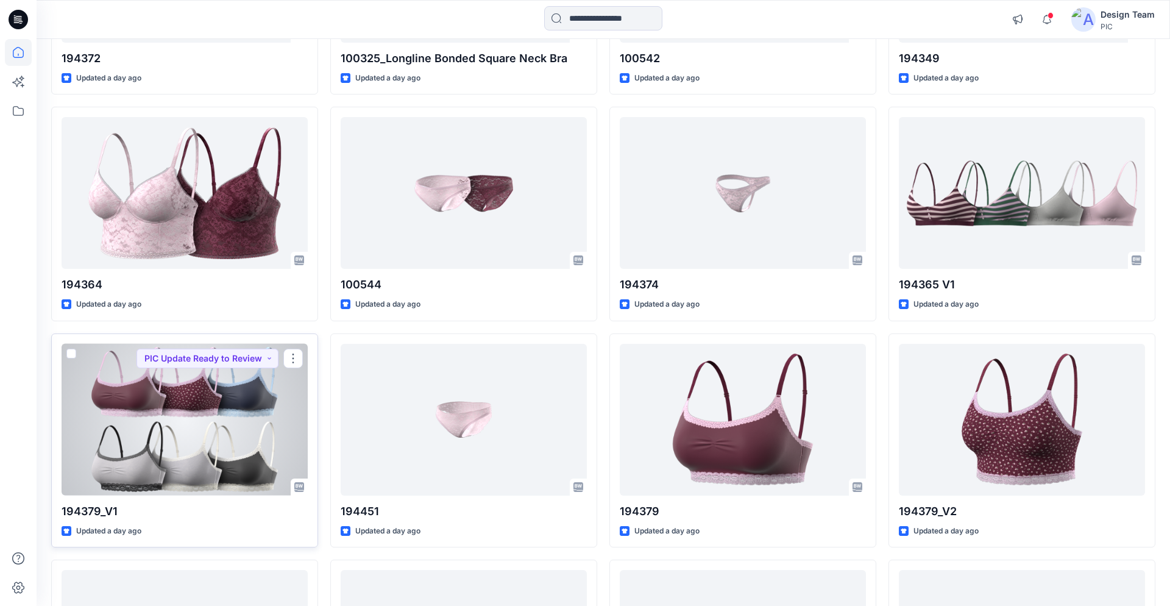
click at [263, 396] on div at bounding box center [185, 420] width 246 height 152
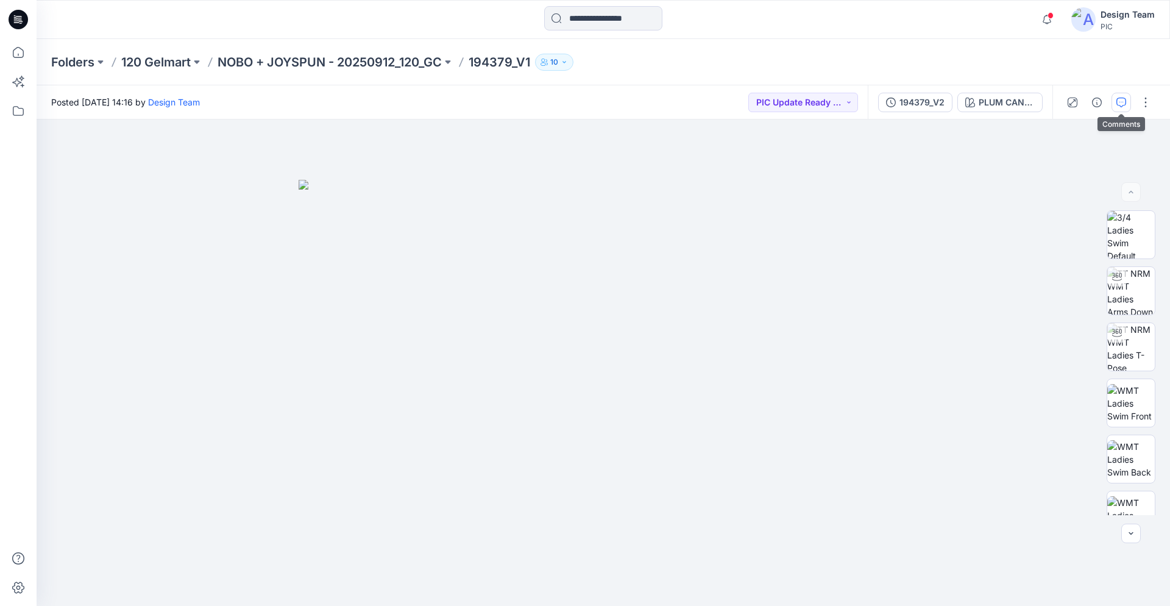
click at [1118, 95] on button "button" at bounding box center [1120, 102] width 19 height 19
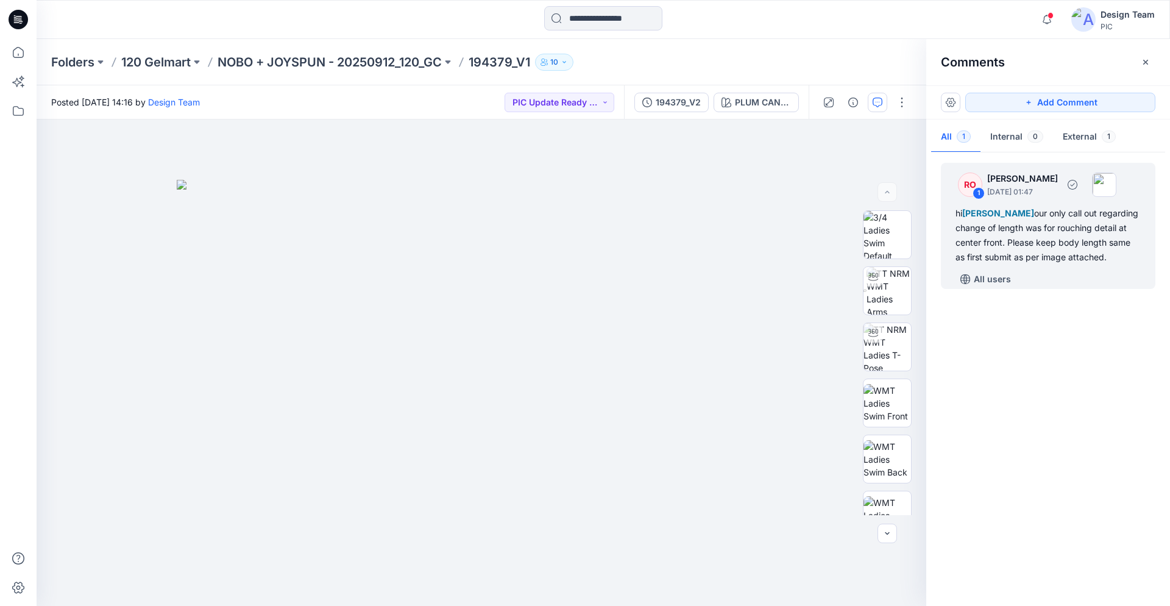
click at [1112, 264] on div "hi [PERSON_NAME] our only call out regarding change of length was for rouching …" at bounding box center [1047, 235] width 185 height 58
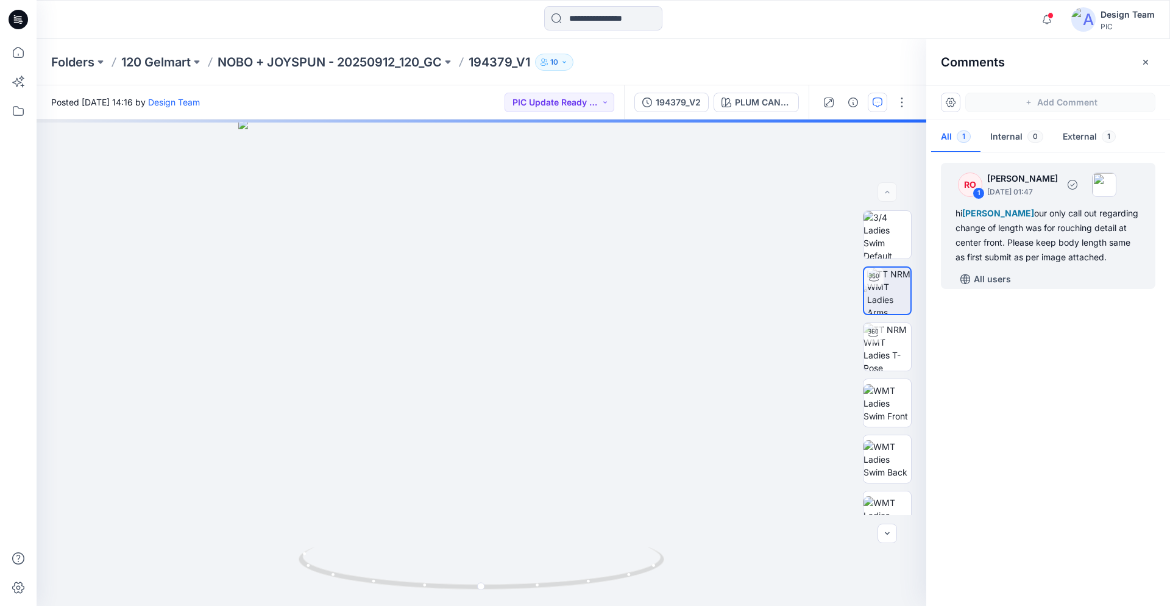
click at [1035, 233] on div "hi [PERSON_NAME] our only call out regarding change of length was for rouching …" at bounding box center [1047, 235] width 185 height 58
drag, startPoint x: 144, startPoint y: 453, endPoint x: 181, endPoint y: 434, distance: 41.7
click at [146, 451] on div "PLUM CANDY Loading... Material Properties Loading..." at bounding box center [482, 362] width 890 height 486
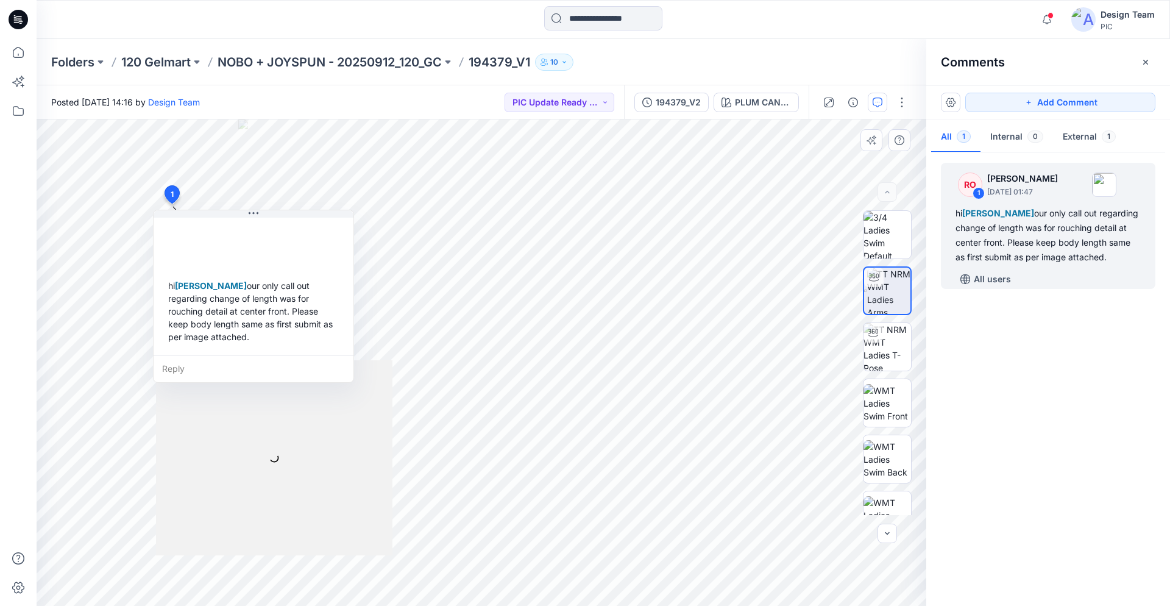
click at [185, 433] on div at bounding box center [274, 457] width 236 height 195
click at [186, 431] on div at bounding box center [274, 457] width 236 height 195
click at [749, 103] on div "PLUM CANDY" at bounding box center [763, 102] width 56 height 13
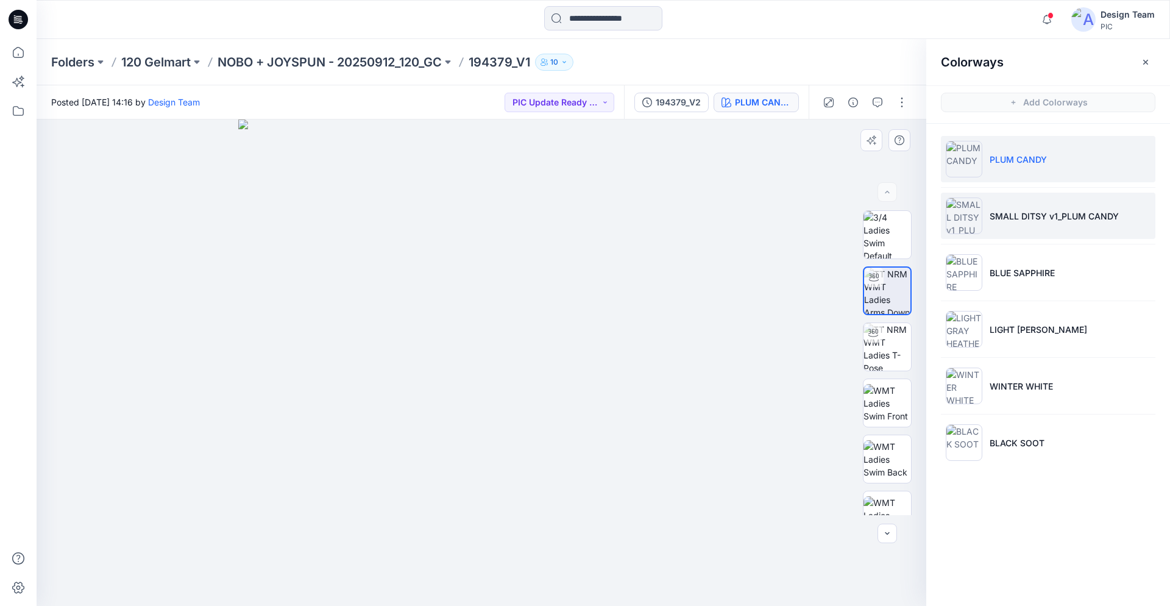
click at [1046, 215] on p "SMALL DITSY v1_PLUM CANDY" at bounding box center [1053, 216] width 129 height 13
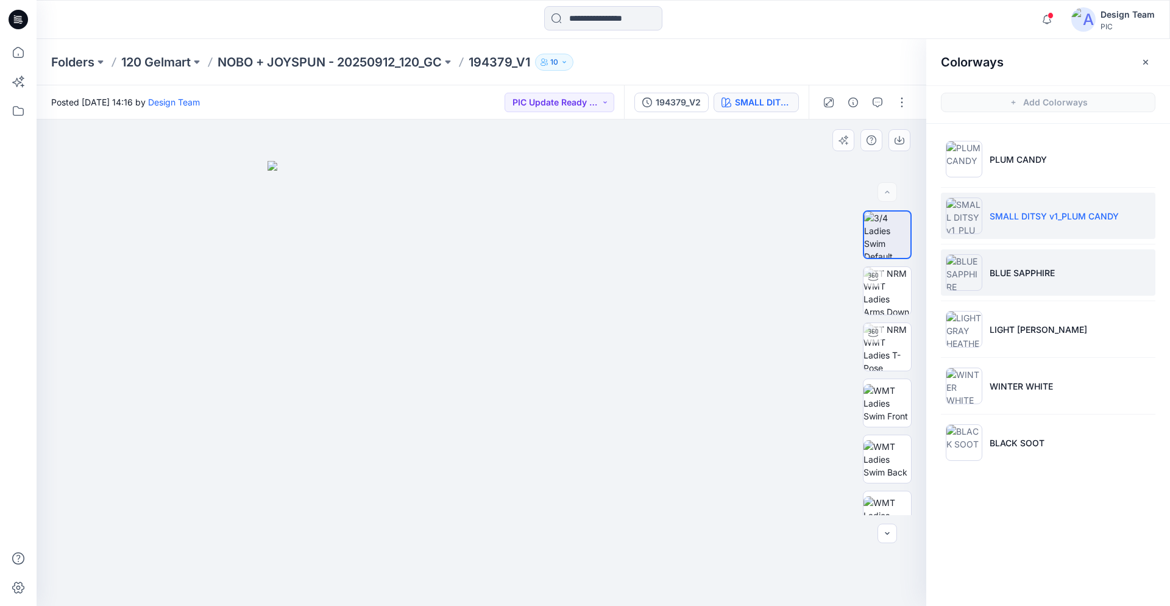
click at [1033, 266] on p "BLUE SAPPHIRE" at bounding box center [1021, 272] width 65 height 13
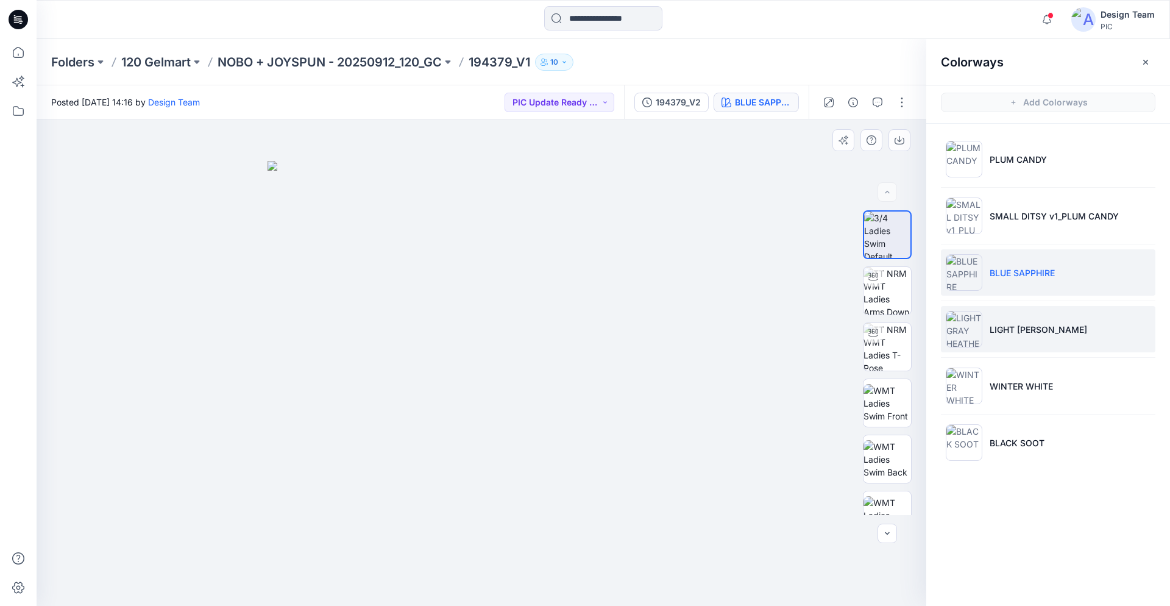
click at [1011, 334] on p "LIGHT [PERSON_NAME]" at bounding box center [1037, 329] width 97 height 13
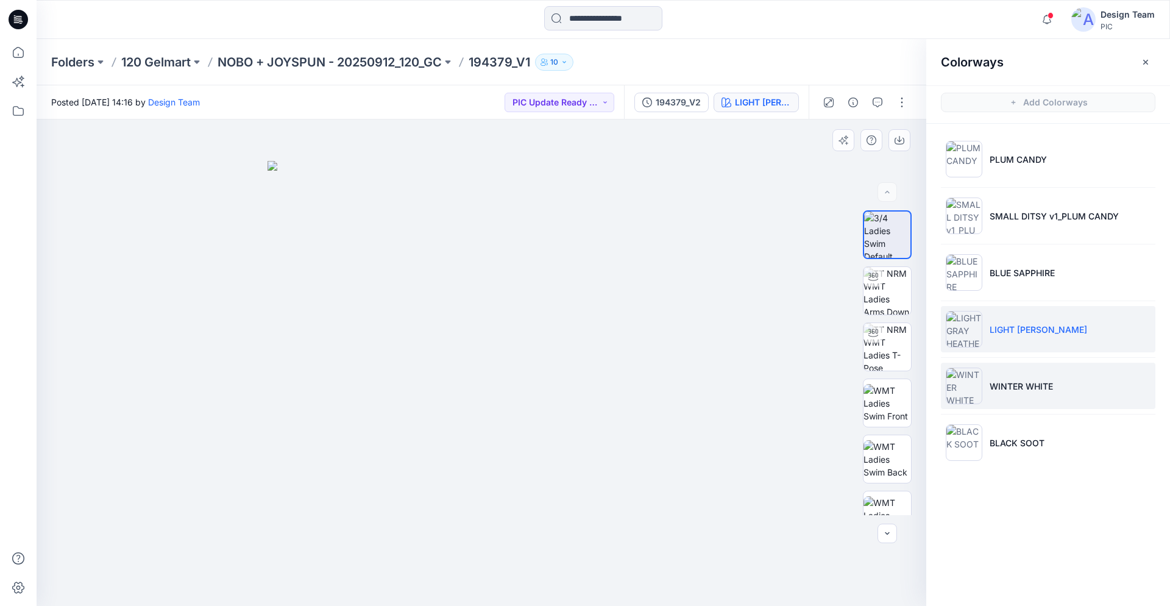
click at [1004, 392] on p "WINTER WHITE" at bounding box center [1020, 386] width 63 height 13
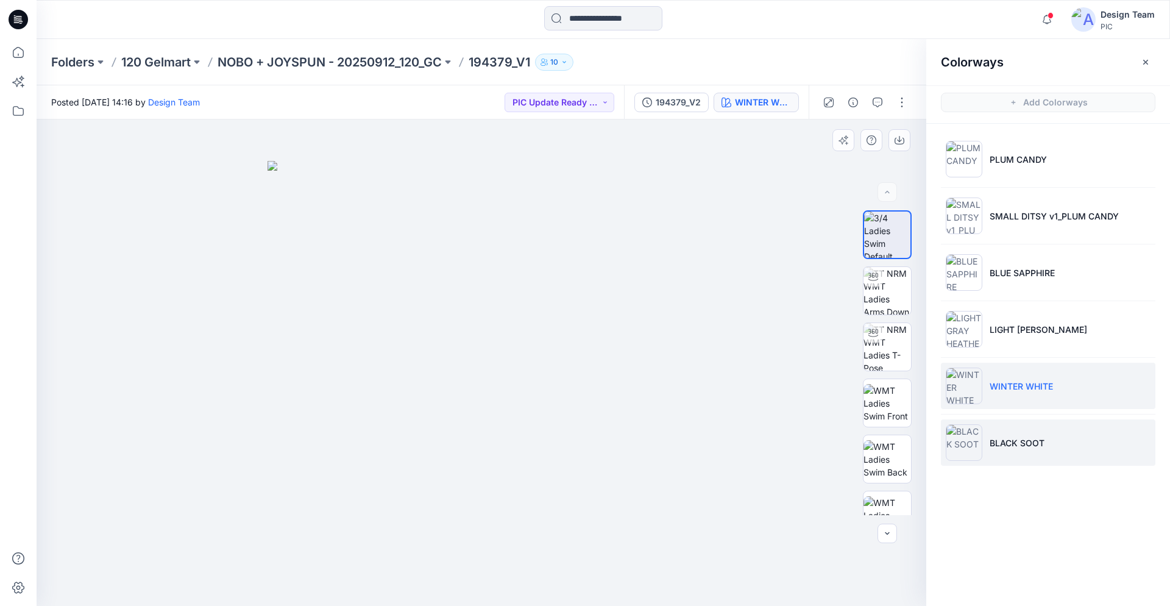
click at [1001, 441] on p "BLACK SOOT" at bounding box center [1016, 442] width 55 height 13
